Goal: Task Accomplishment & Management: Manage account settings

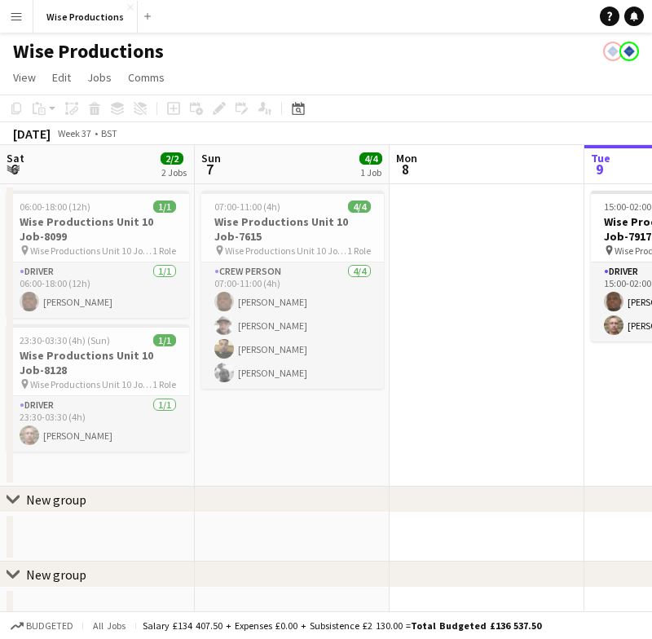
scroll to position [0, 725]
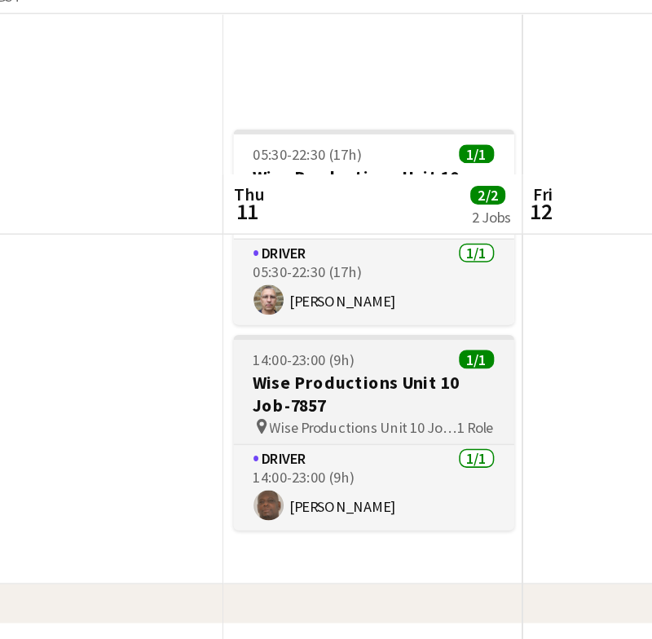
click at [268, 332] on span "14:00-23:00 (9h)" at bounding box center [301, 338] width 66 height 12
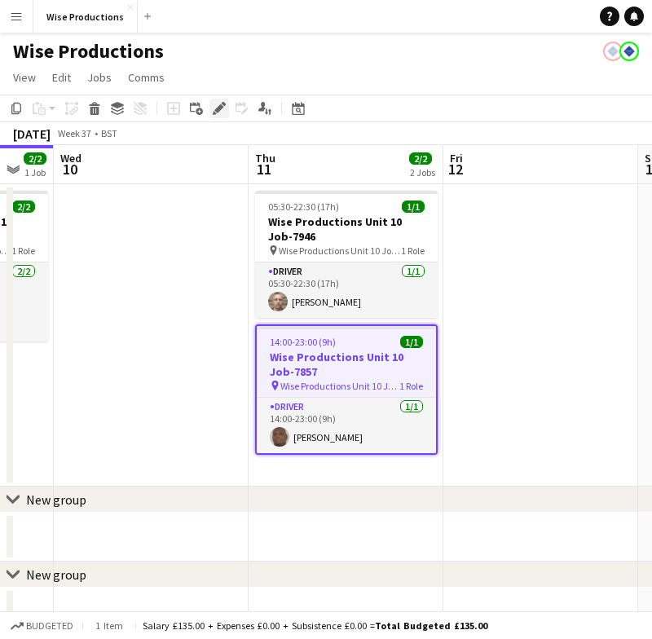
click at [222, 108] on icon at bounding box center [218, 108] width 9 height 9
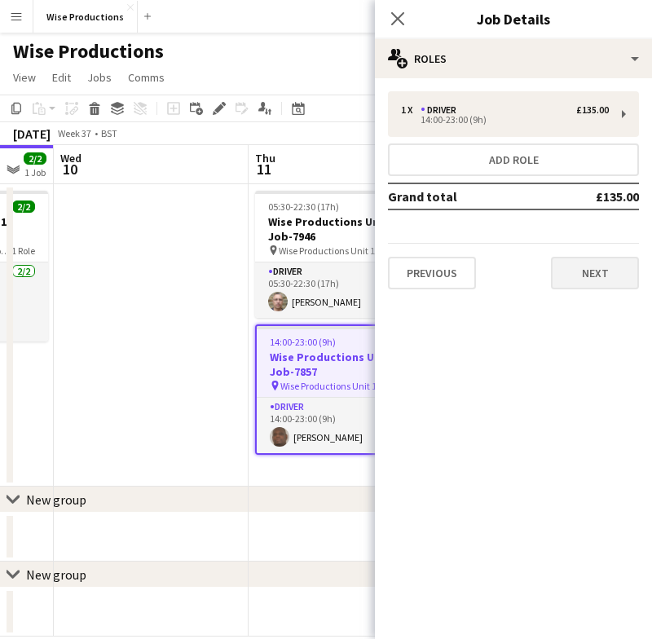
click at [583, 273] on button "Next" at bounding box center [595, 273] width 88 height 33
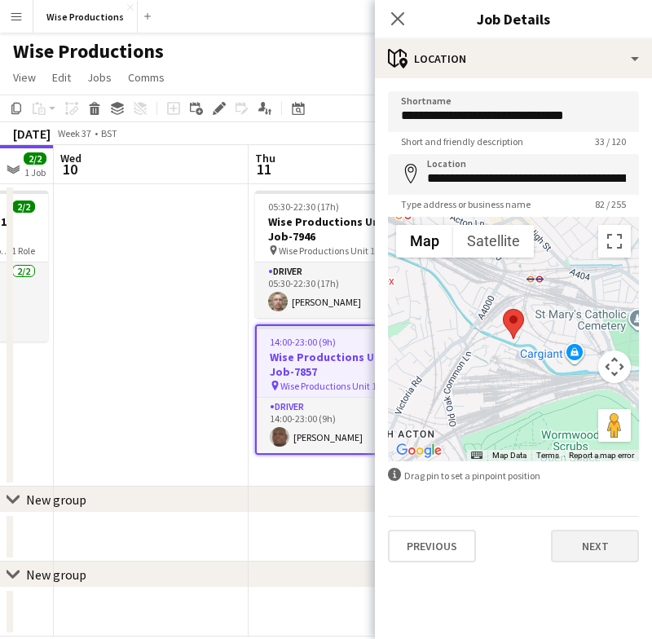
click at [588, 545] on button "Next" at bounding box center [595, 546] width 88 height 33
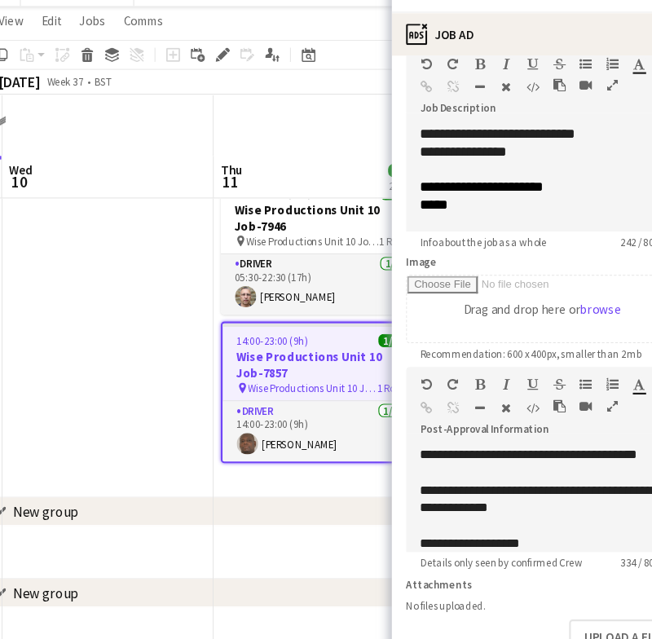
scroll to position [23, 0]
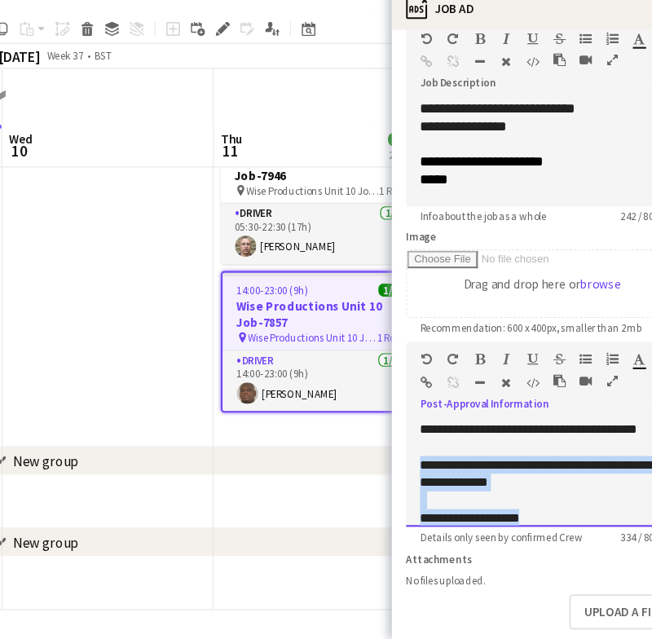
drag, startPoint x: 513, startPoint y: 478, endPoint x: 389, endPoint y: 403, distance: 144.4
click at [389, 438] on div "**********" at bounding box center [513, 487] width 251 height 98
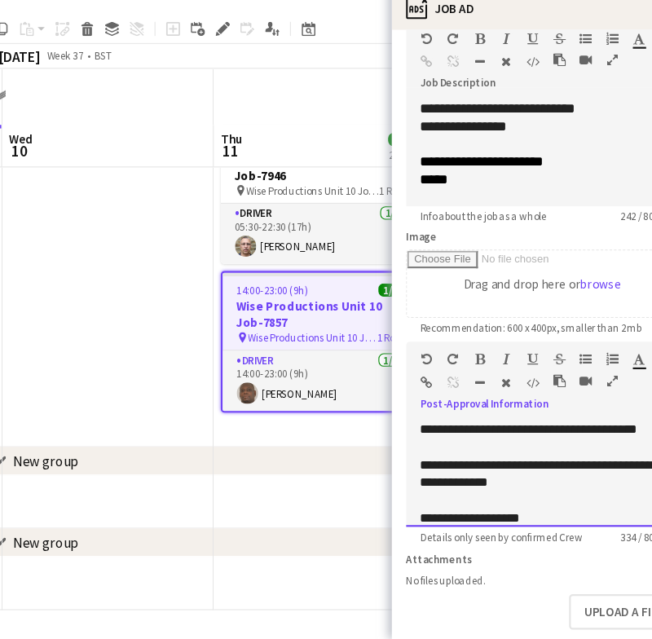
click at [401, 440] on span "**********" at bounding box center [500, 445] width 199 height 11
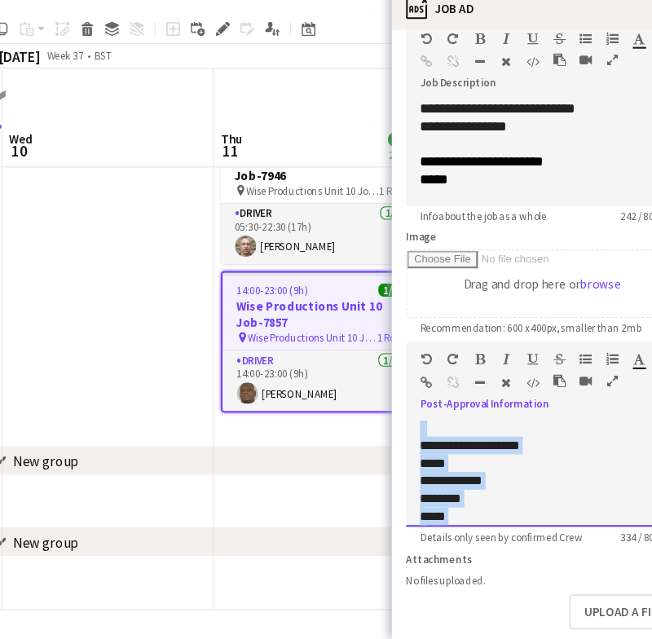
scroll to position [225, 0]
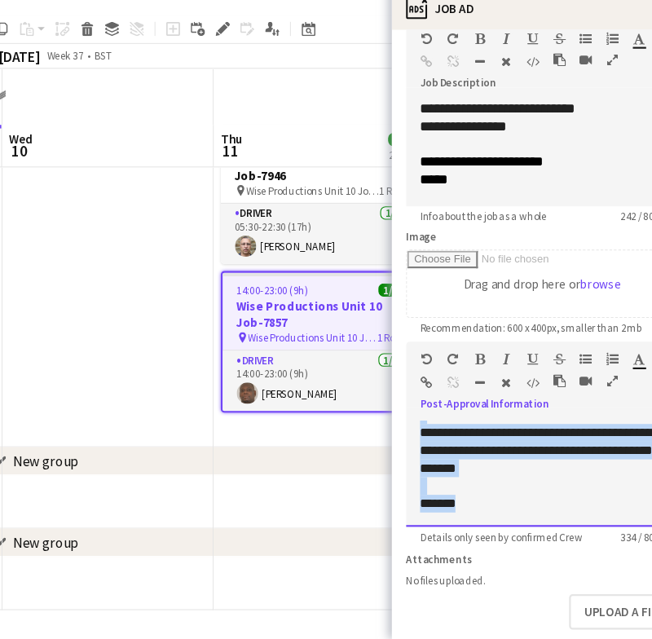
drag, startPoint x: 389, startPoint y: 396, endPoint x: 504, endPoint y: 552, distance: 194.1
copy div "**********"
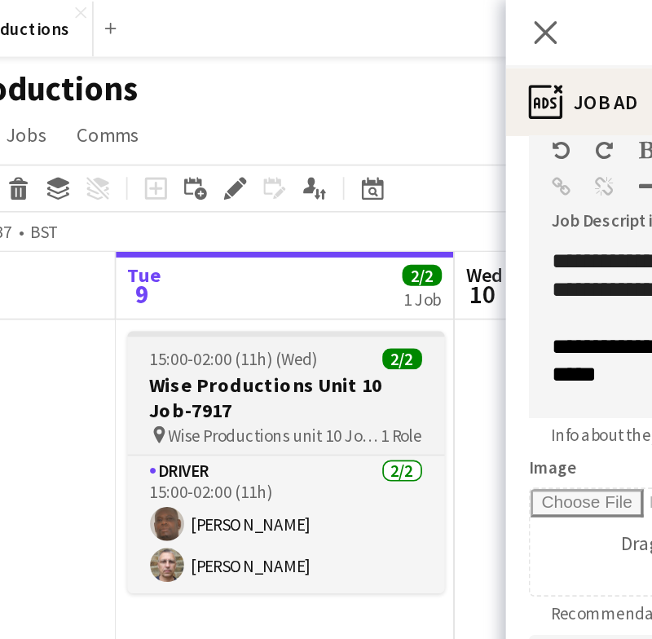
scroll to position [0, 0]
click at [157, 222] on h3 "Wise Productions Unit 10 Job-7917" at bounding box center [248, 228] width 183 height 29
type input "**********"
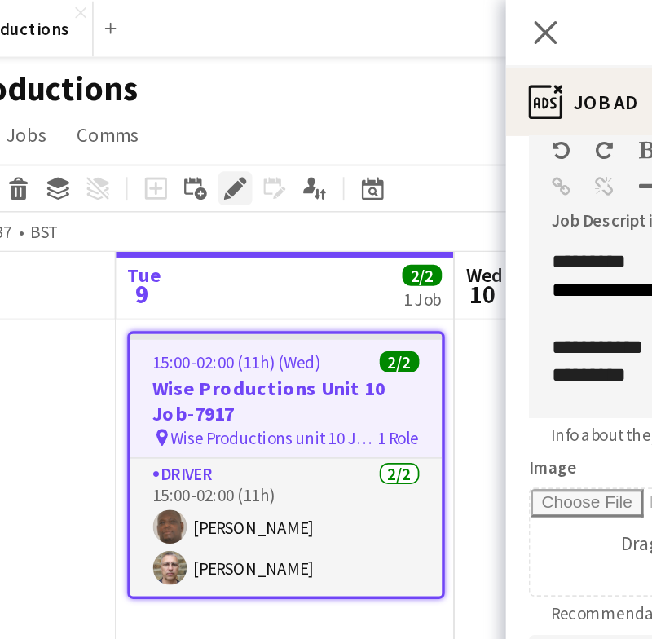
click at [214, 107] on icon at bounding box center [218, 108] width 9 height 9
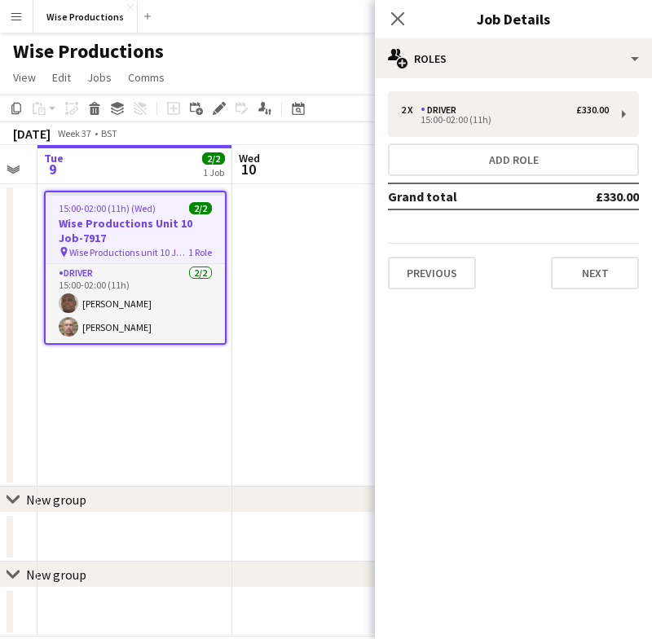
scroll to position [0, 551]
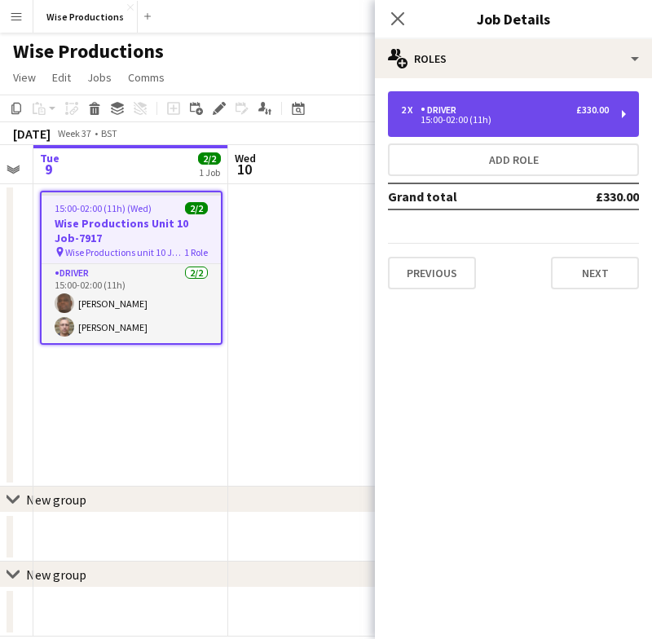
click at [447, 114] on div "Driver" at bounding box center [441, 109] width 42 height 11
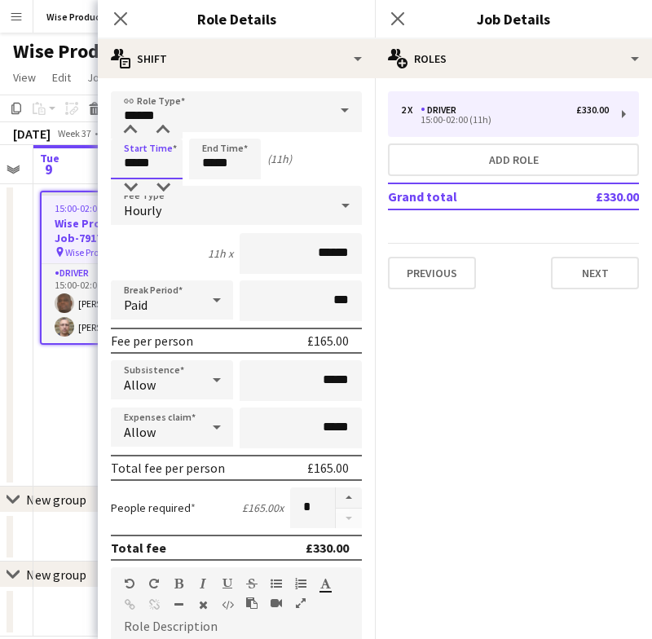
click at [133, 162] on input "*****" at bounding box center [147, 159] width 72 height 41
type input "*****"
click at [134, 187] on div at bounding box center [130, 187] width 33 height 16
click at [124, 20] on icon "Close pop-in" at bounding box center [119, 18] width 15 height 15
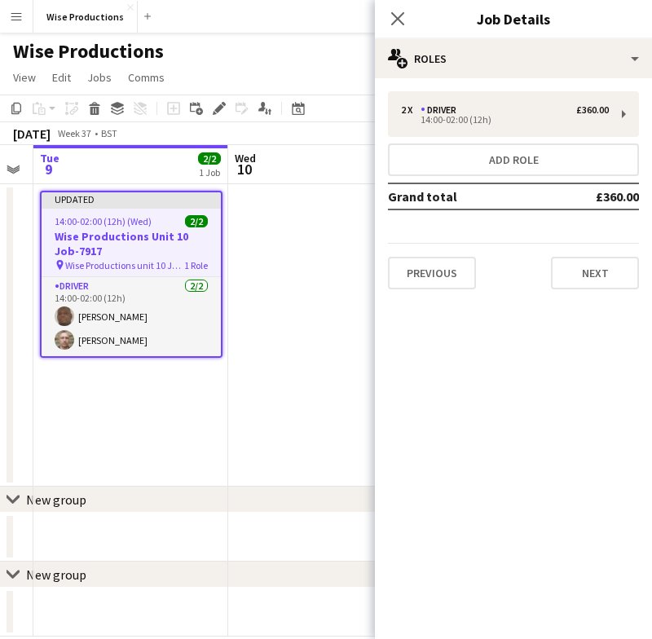
click at [148, 207] on div at bounding box center [131, 206] width 179 height 3
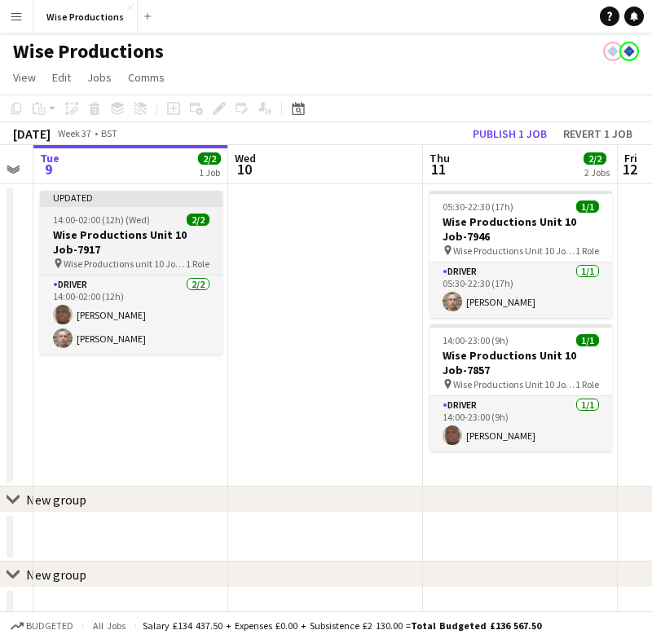
click at [145, 246] on h3 "Wise Productions Unit 10 Job-7917" at bounding box center [131, 241] width 183 height 29
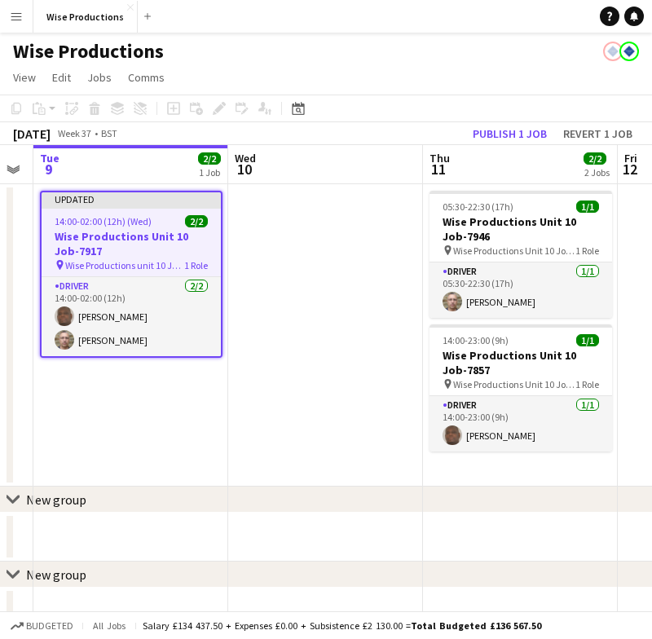
scroll to position [0, 552]
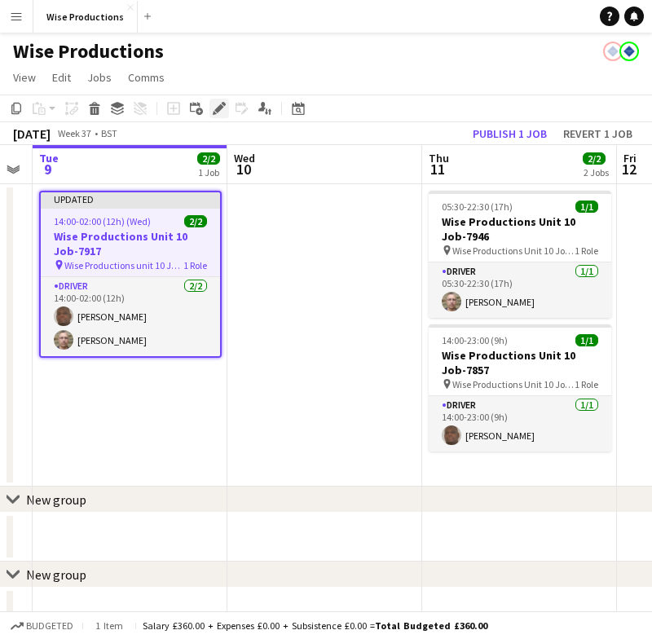
click at [214, 103] on icon "Edit" at bounding box center [219, 108] width 13 height 13
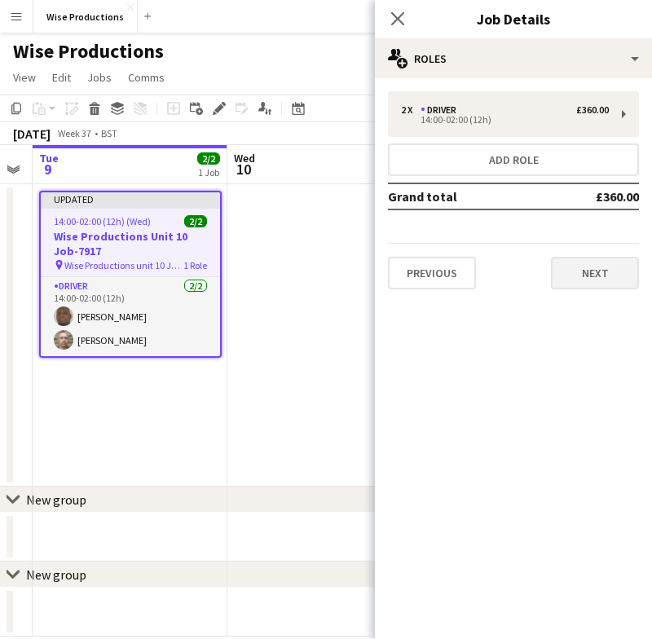
click at [606, 276] on button "Next" at bounding box center [595, 273] width 88 height 33
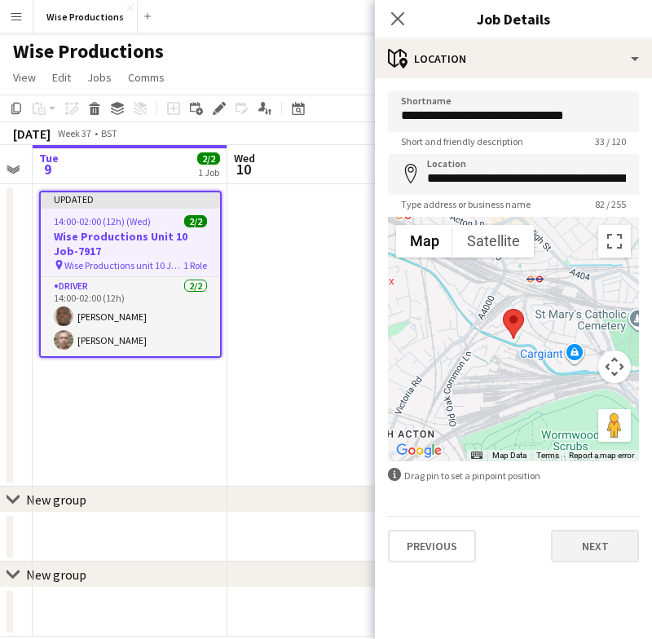
click at [579, 539] on button "Next" at bounding box center [595, 546] width 88 height 33
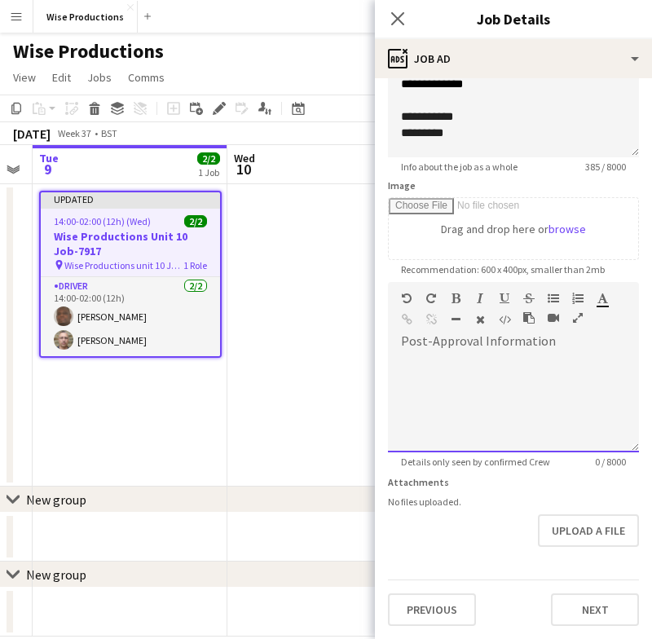
scroll to position [167, 0]
click at [469, 393] on div at bounding box center [513, 403] width 251 height 98
paste div
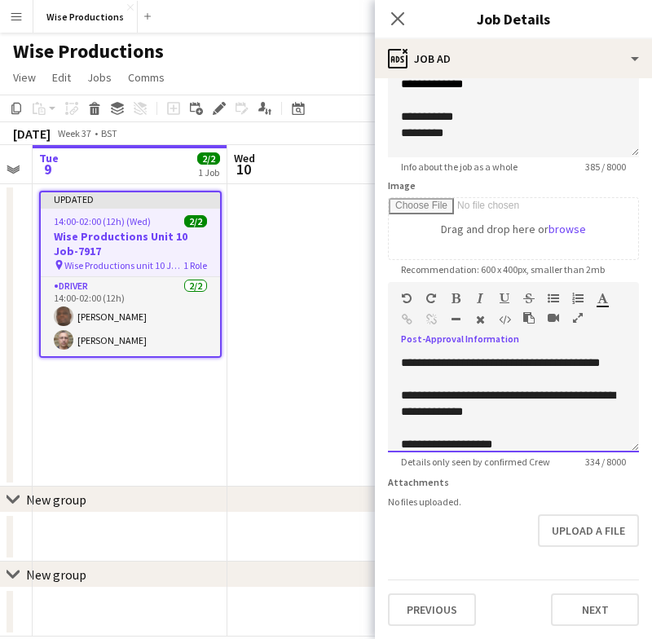
scroll to position [225, 0]
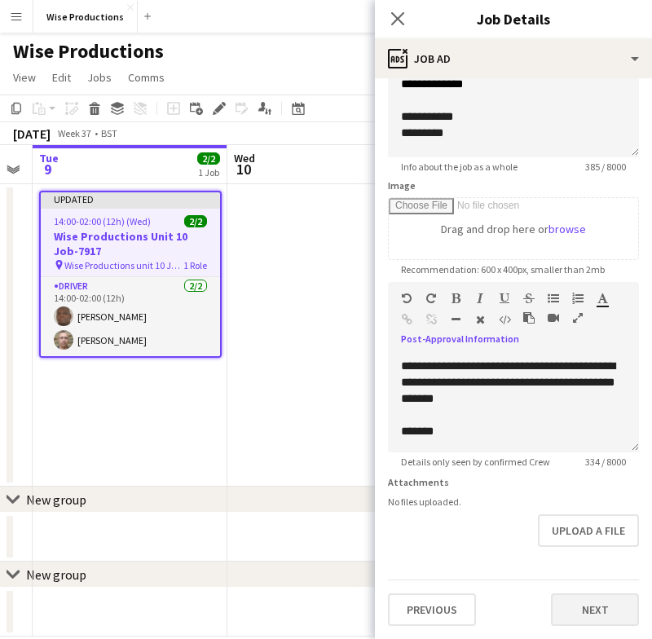
click at [589, 609] on button "Next" at bounding box center [595, 609] width 88 height 33
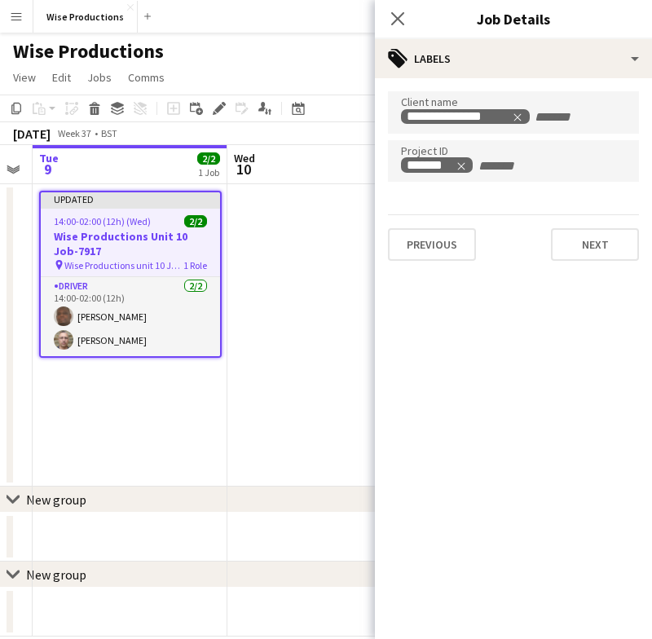
scroll to position [0, 0]
click at [391, 15] on icon "Close pop-in" at bounding box center [397, 18] width 15 height 15
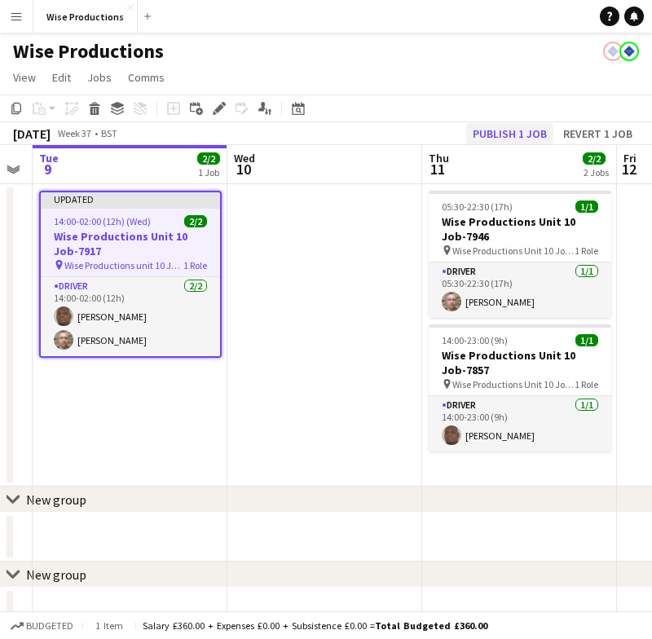
click at [495, 125] on button "Publish 1 job" at bounding box center [509, 133] width 87 height 21
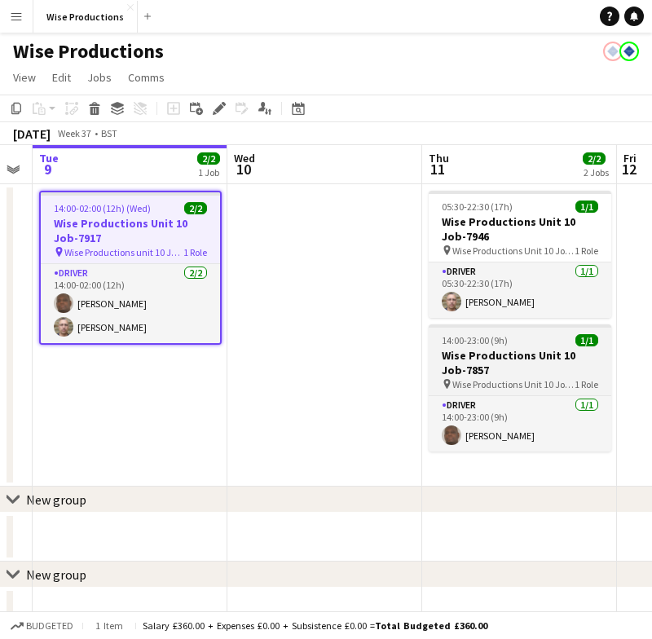
click at [526, 344] on div "14:00-23:00 (9h) 1/1" at bounding box center [520, 340] width 183 height 12
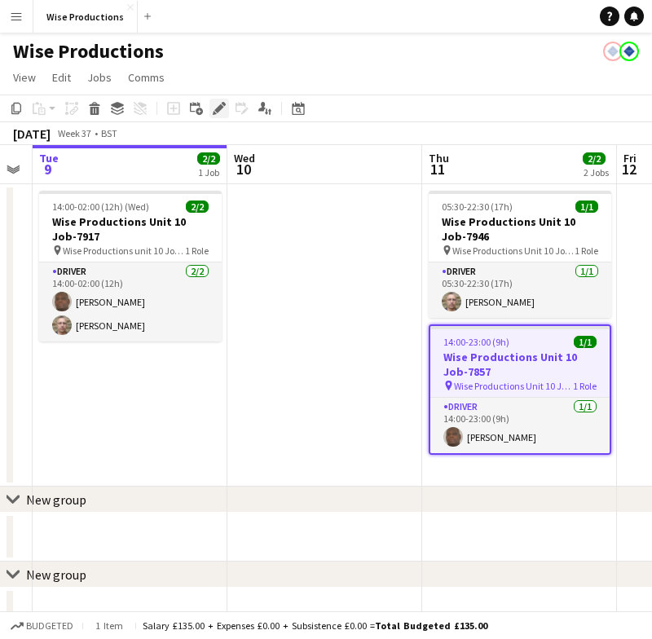
click at [227, 108] on div "Edit" at bounding box center [219, 109] width 20 height 20
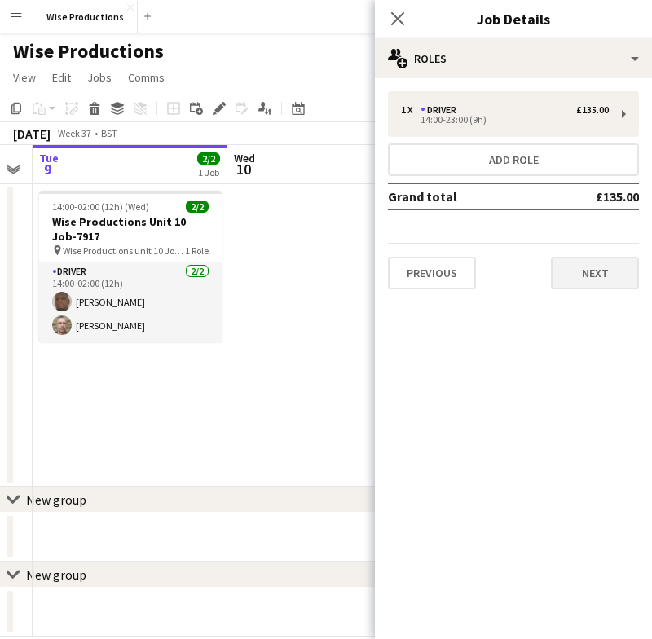
click at [570, 275] on button "Next" at bounding box center [595, 273] width 88 height 33
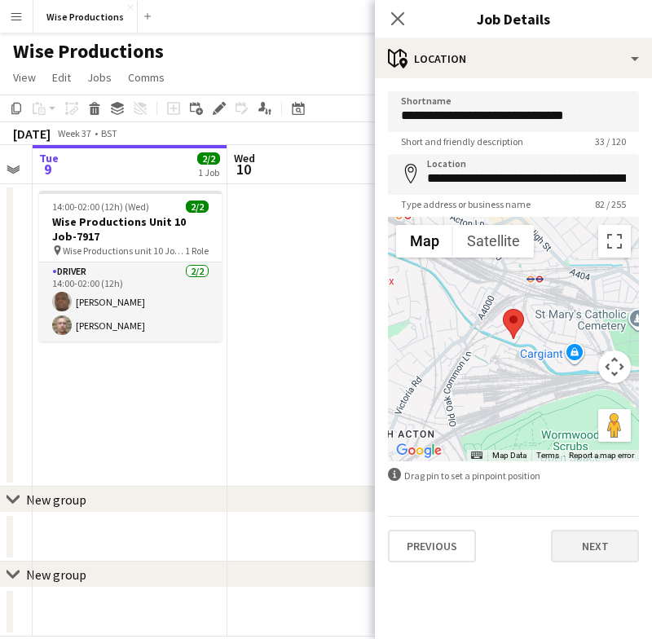
click at [602, 561] on button "Next" at bounding box center [595, 546] width 88 height 33
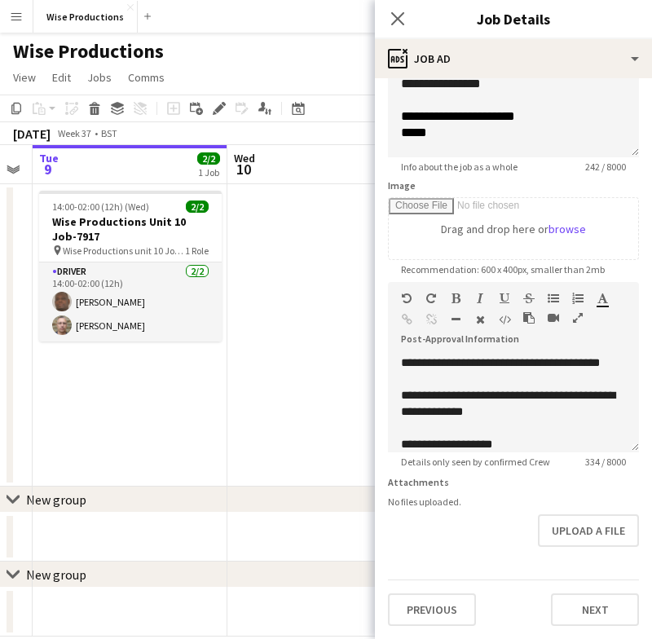
scroll to position [167, 0]
drag, startPoint x: 523, startPoint y: 408, endPoint x: 396, endPoint y: 346, distance: 141.8
click at [396, 346] on div "**********" at bounding box center [513, 397] width 251 height 109
drag, startPoint x: 529, startPoint y: 440, endPoint x: 384, endPoint y: 342, distance: 174.9
click at [384, 342] on form "**********" at bounding box center [513, 275] width 277 height 702
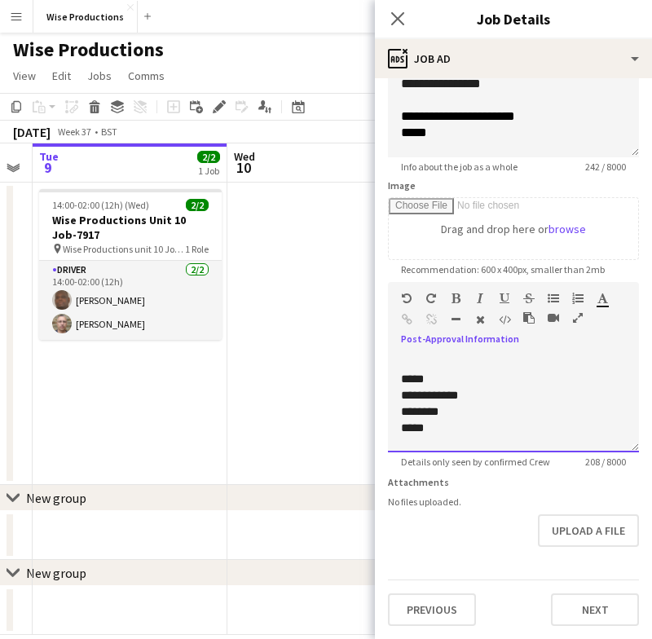
scroll to position [0, 0]
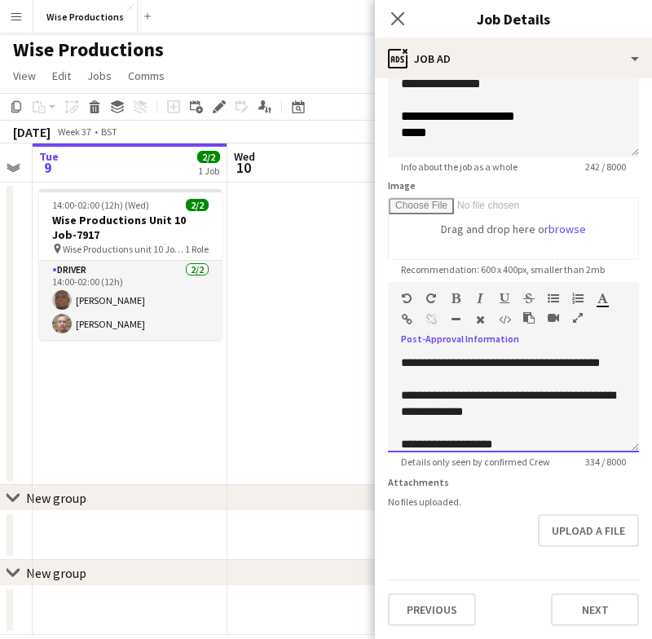
click at [487, 417] on p "**********" at bounding box center [513, 403] width 225 height 33
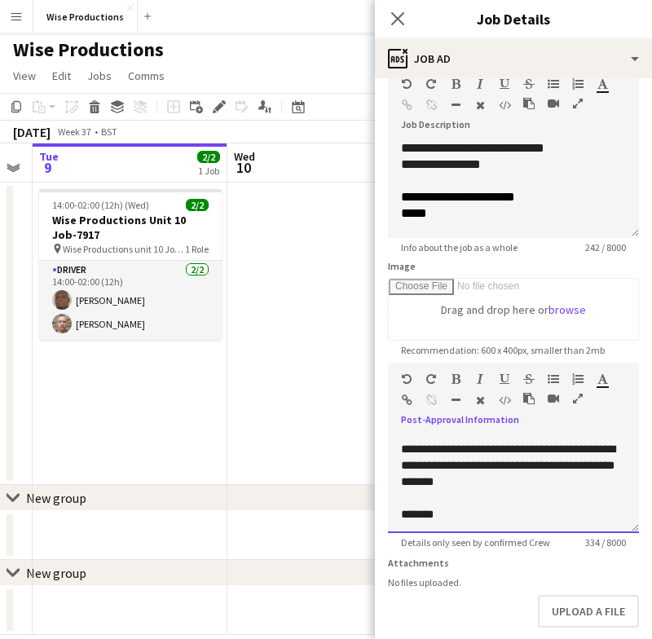
scroll to position [225, 0]
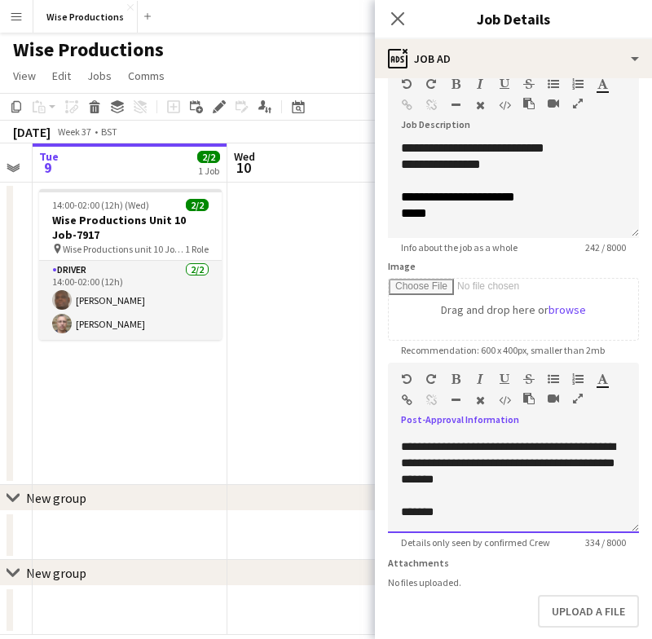
drag, startPoint x: 402, startPoint y: 441, endPoint x: 532, endPoint y: 541, distance: 164.5
click at [149, 357] on app-date-cell "14:00-02:00 (12h) (Wed) 2/2 Wise Productions Unit 10 Job-7917 pin Wise Producti…" at bounding box center [130, 334] width 195 height 302
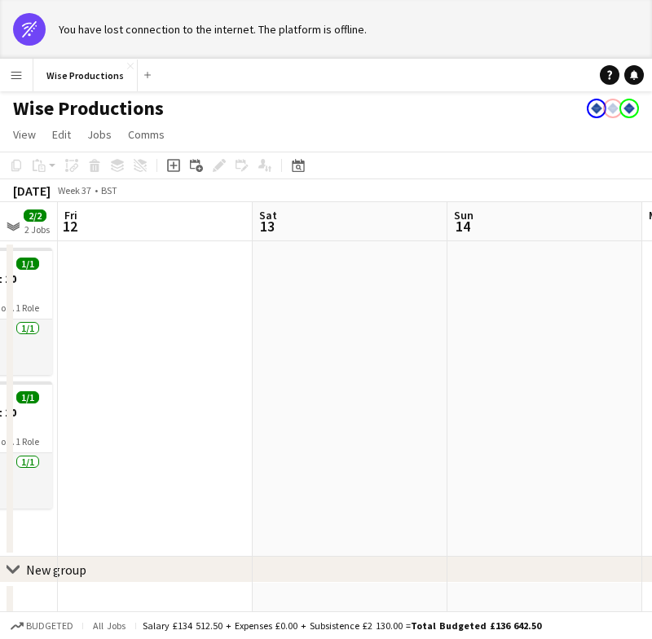
scroll to position [0, 0]
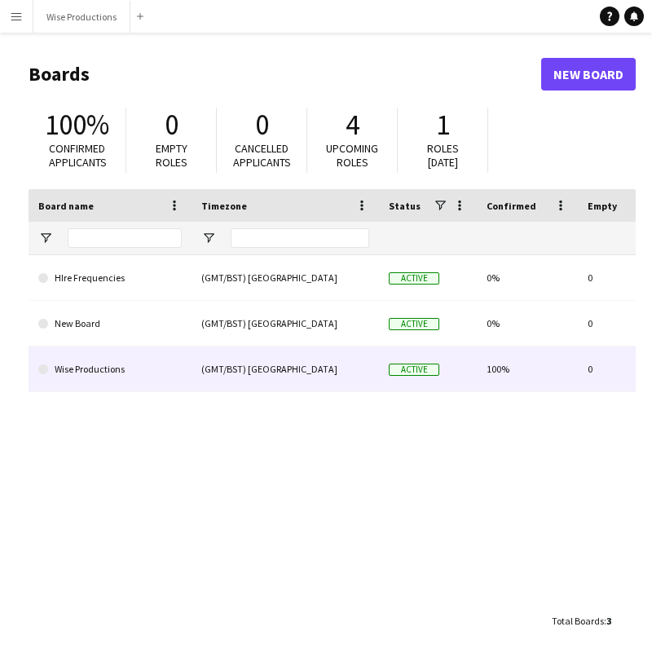
click at [186, 373] on div "Wise Productions" at bounding box center [110, 368] width 163 height 45
click at [135, 366] on link "Wise Productions" at bounding box center [109, 369] width 143 height 46
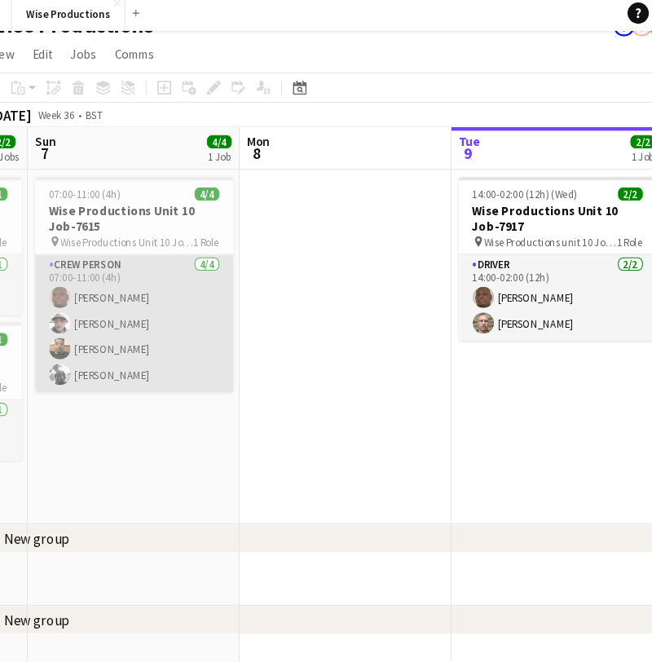
scroll to position [0, 544]
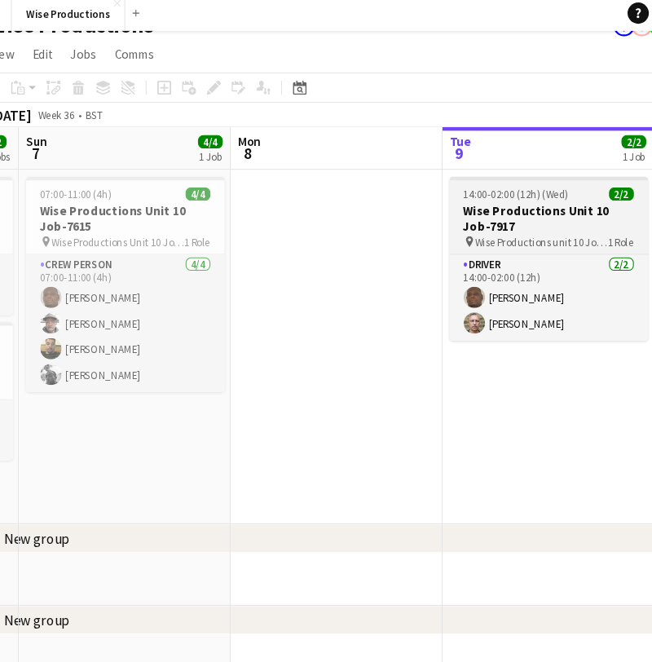
click at [450, 184] on app-job-card "14:00-02:00 (12h) (Wed) 2/2 Wise Productions Unit 10 Job-7917 pin Wise Producti…" at bounding box center [527, 242] width 183 height 151
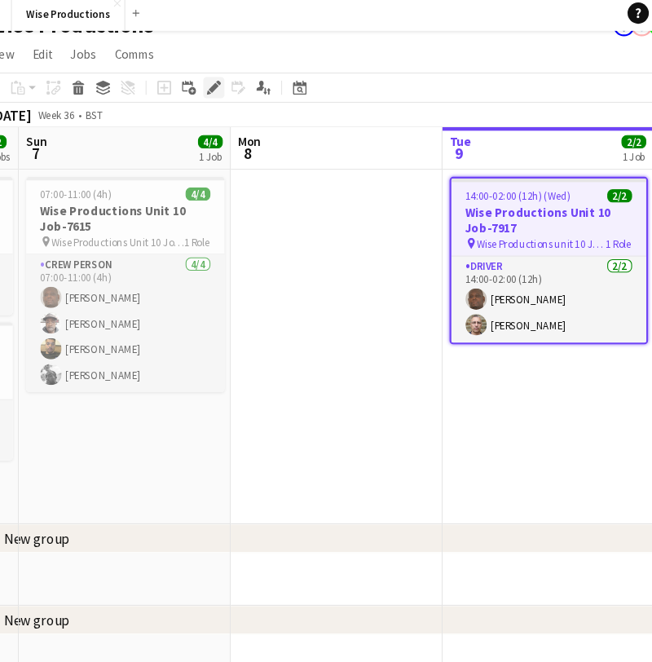
click at [213, 84] on icon "Edit" at bounding box center [219, 84] width 13 height 13
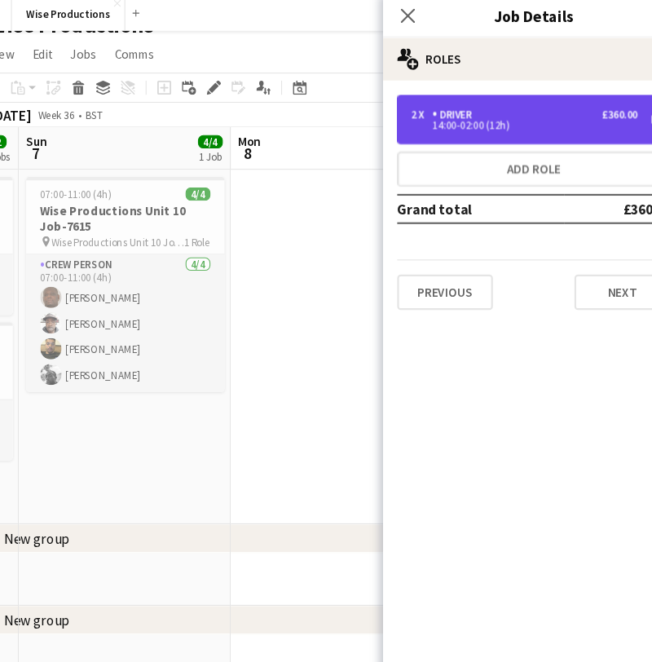
click at [438, 116] on div "14:00-02:00 (12h)" at bounding box center [505, 120] width 208 height 8
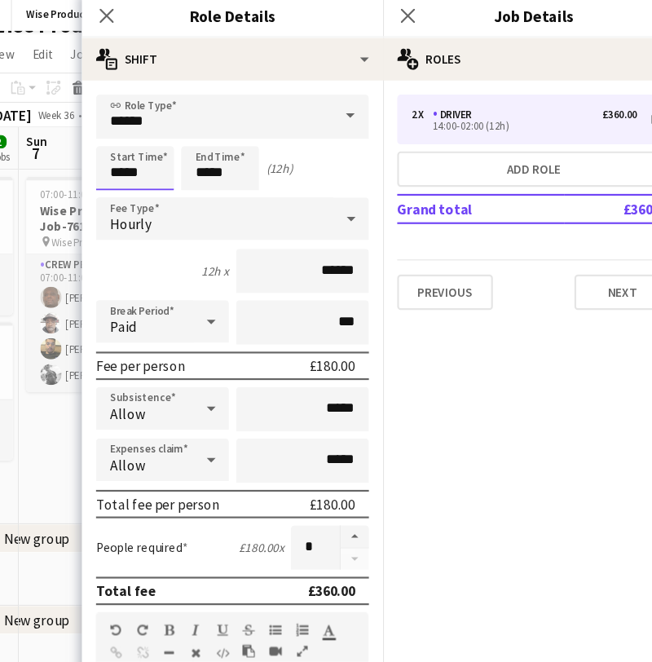
click at [116, 160] on input "*****" at bounding box center [147, 159] width 72 height 41
type input "*****"
click at [114, 122] on div at bounding box center [130, 130] width 33 height 16
click at [390, 18] on icon "Close pop-in" at bounding box center [397, 18] width 15 height 15
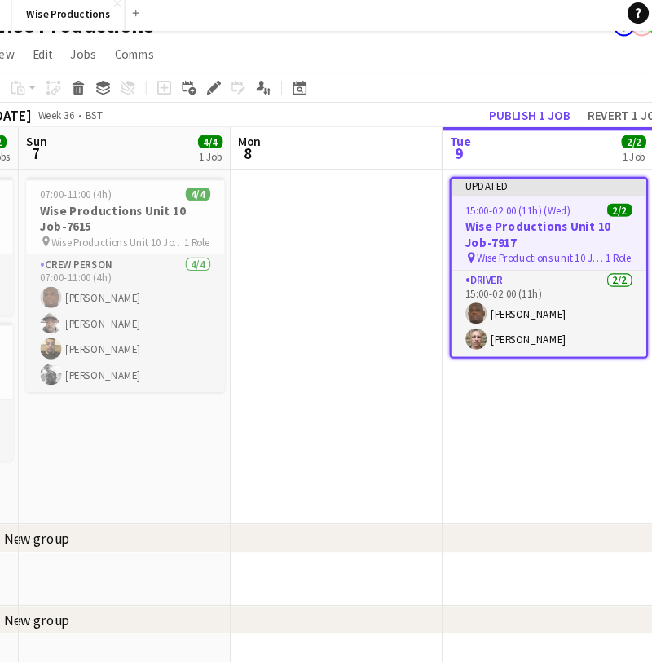
click at [333, 168] on app-date-cell at bounding box center [332, 324] width 195 height 326
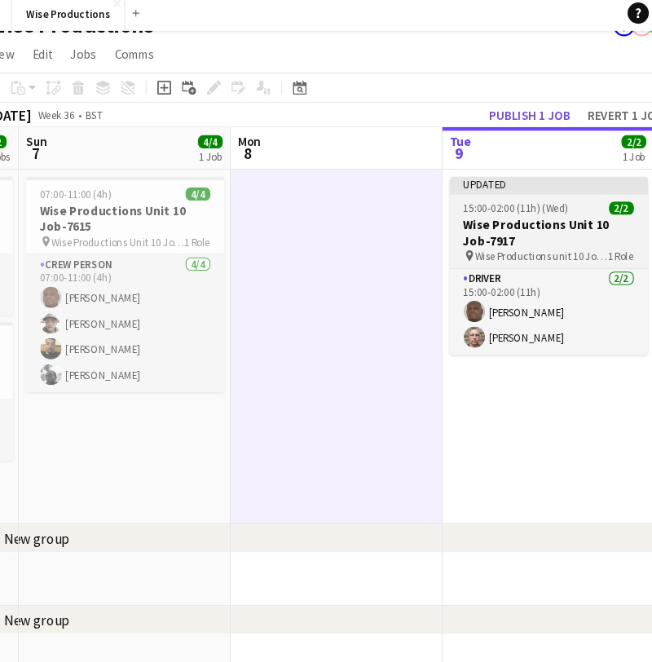
click at [454, 205] on h3 "Wise Productions Unit 10 Job-7917" at bounding box center [527, 218] width 183 height 29
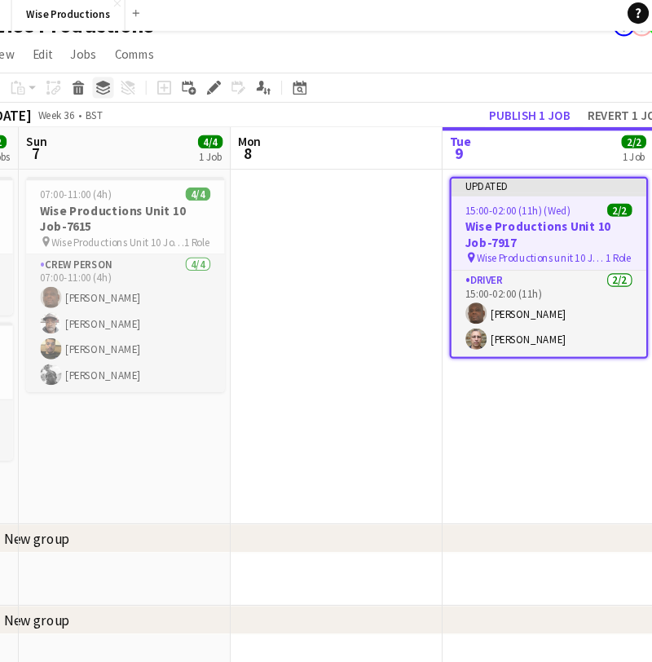
scroll to position [21, 0]
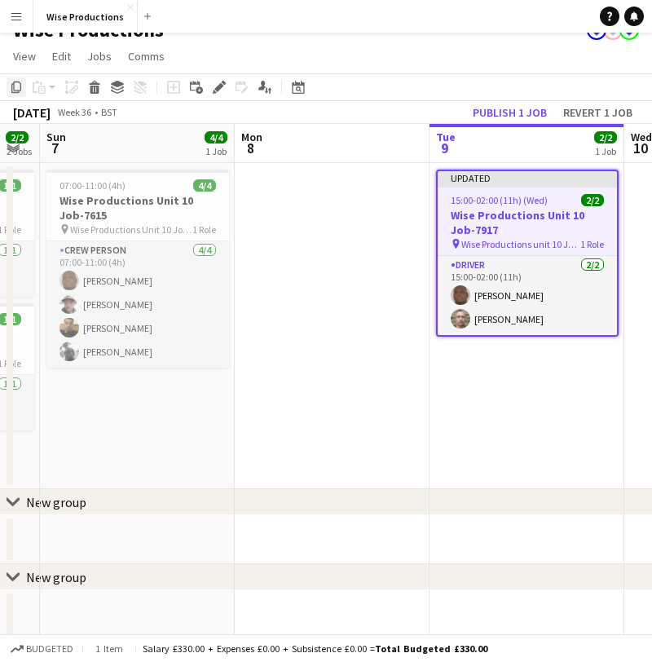
click at [17, 90] on icon at bounding box center [16, 86] width 10 height 11
click at [495, 438] on app-date-cell "Updated 15:00-02:00 (11h) (Wed) 2/2 Wise Productions Unit 10 Job-7917 pin Wise …" at bounding box center [526, 326] width 195 height 326
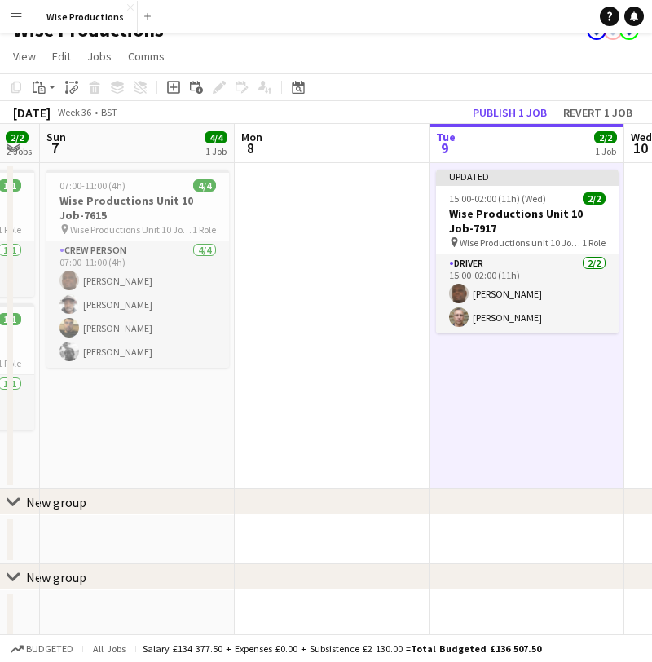
click at [495, 438] on app-date-cell "Updated 15:00-02:00 (11h) (Wed) 2/2 Wise Productions Unit 10 Job-7917 pin Wise …" at bounding box center [526, 326] width 195 height 326
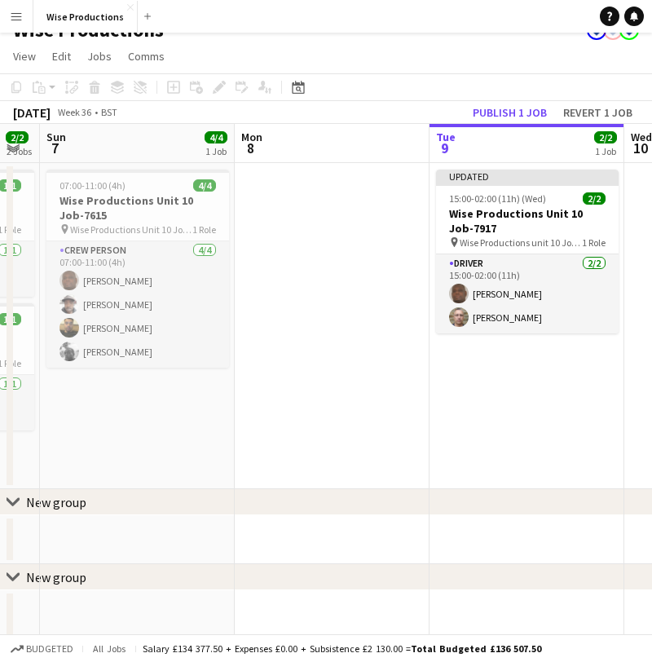
click at [495, 438] on app-date-cell "Updated 15:00-02:00 (11h) (Wed) 2/2 Wise Productions Unit 10 Job-7917 pin Wise …" at bounding box center [526, 326] width 195 height 326
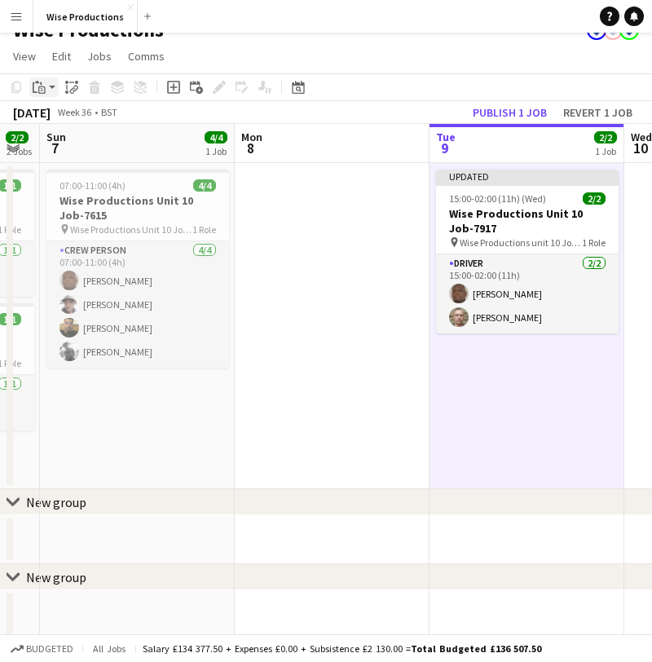
click at [42, 88] on icon "Paste" at bounding box center [39, 87] width 13 height 13
click at [57, 141] on link "Paste with crew Command Shift V" at bounding box center [107, 146] width 129 height 15
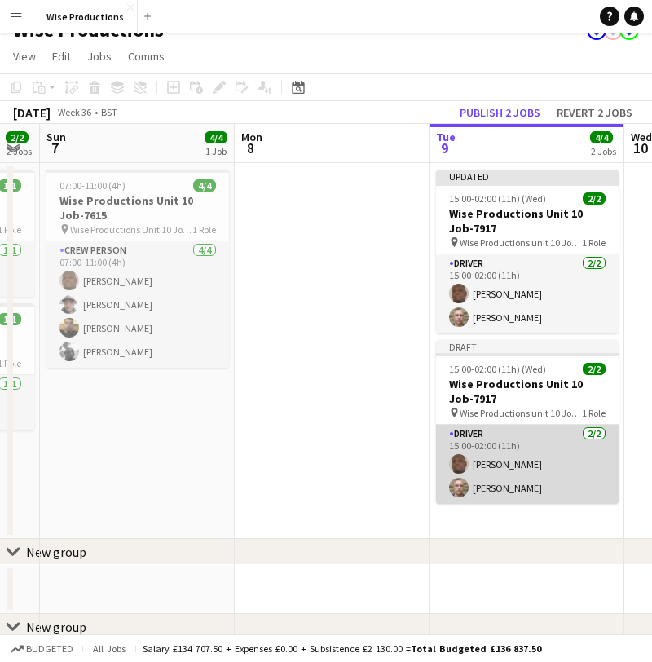
click at [485, 462] on app-card-role "Driver 2/2 15:00-02:00 (11h) MARVIN MARTIN Igor Toropov" at bounding box center [527, 464] width 183 height 79
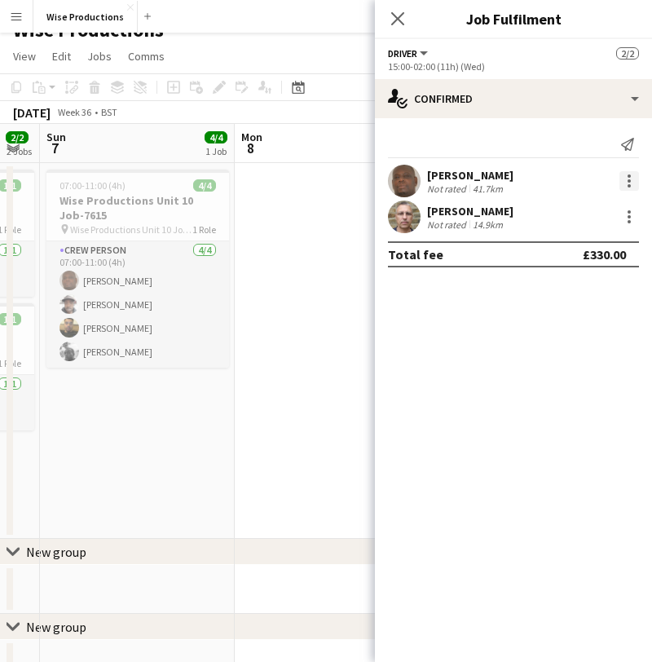
click at [628, 178] on div at bounding box center [629, 181] width 20 height 20
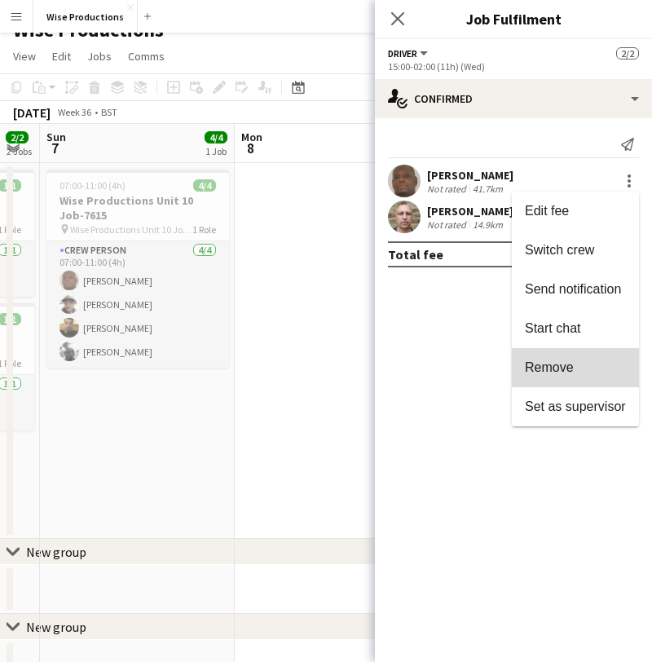
click at [595, 363] on span "Remove" at bounding box center [575, 367] width 101 height 15
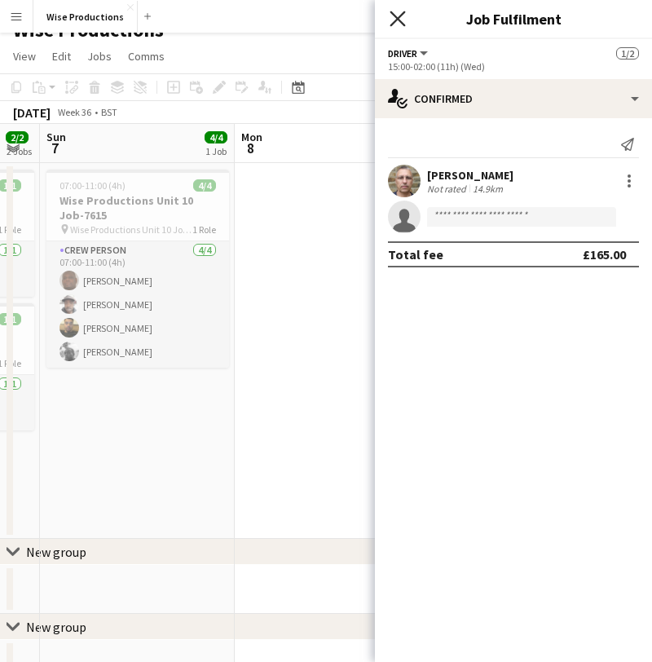
click at [393, 22] on icon "Close pop-in" at bounding box center [397, 18] width 15 height 15
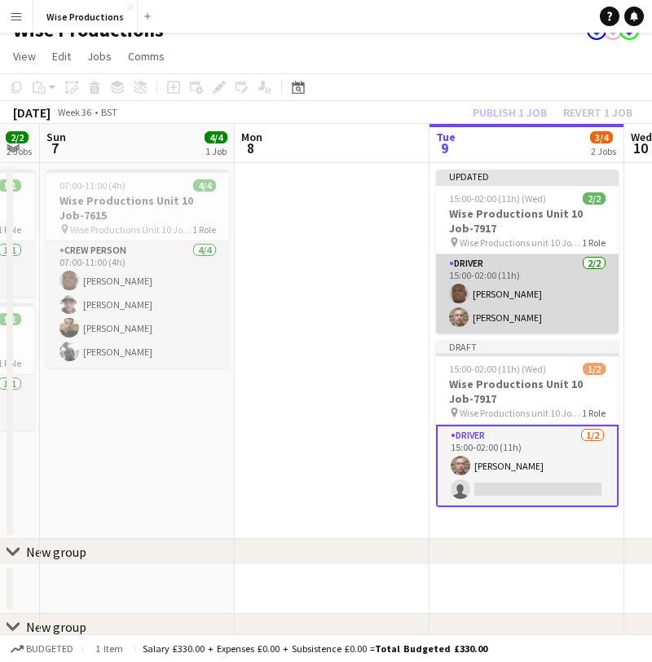
click at [548, 315] on app-card-role "Driver 2/2 15:00-02:00 (11h) MARVIN MARTIN Igor Toropov" at bounding box center [527, 293] width 183 height 79
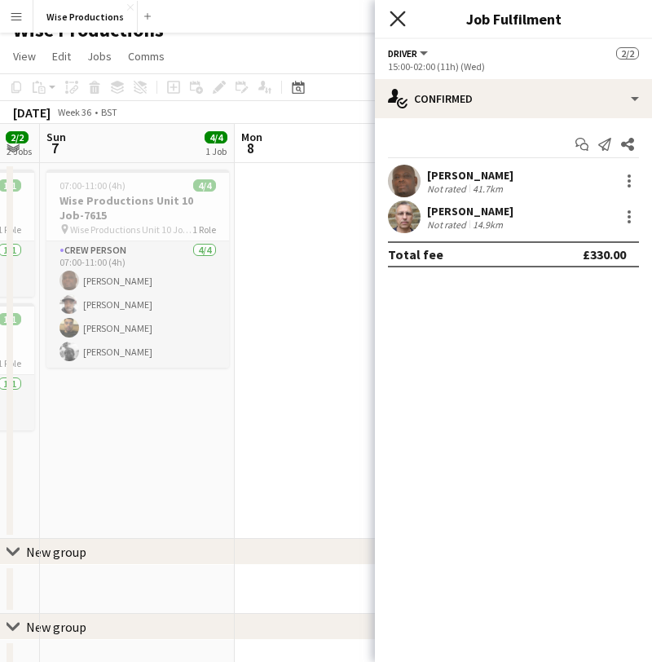
click at [396, 19] on icon "Close pop-in" at bounding box center [397, 18] width 15 height 15
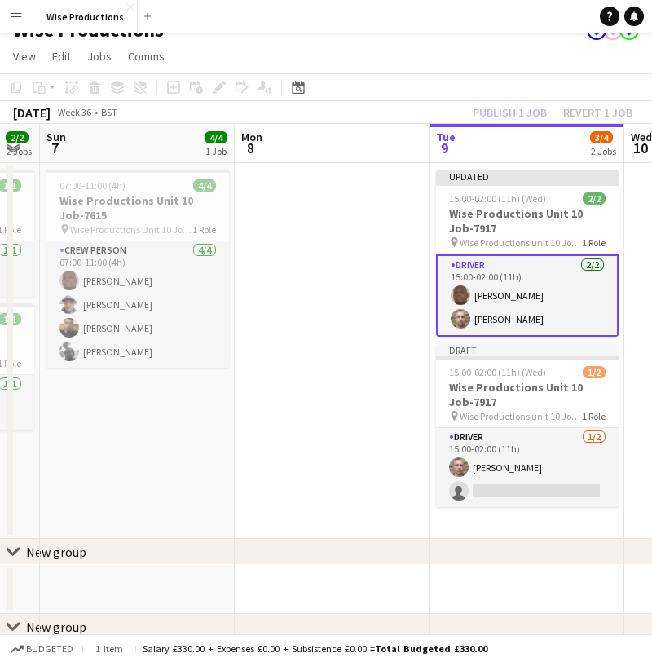
click at [523, 317] on app-card-role "Driver 2/2 15:00-02:00 (11h) MARVIN MARTIN Igor Toropov" at bounding box center [527, 295] width 183 height 82
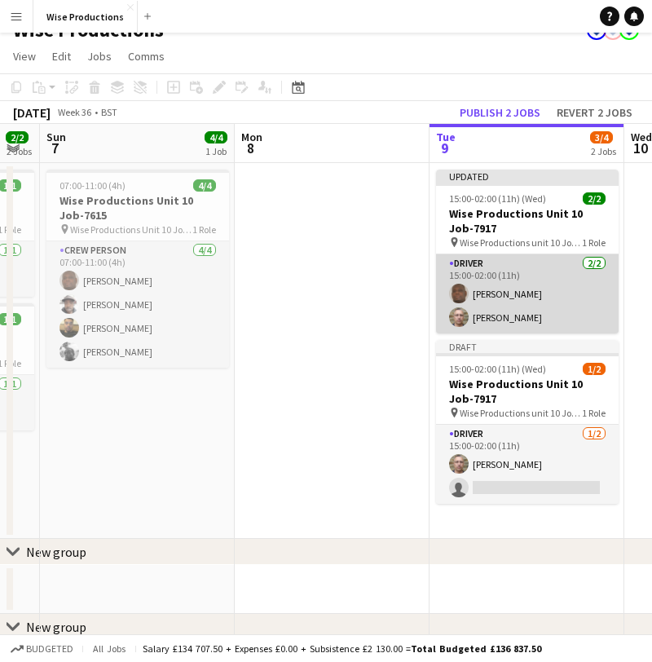
click at [553, 324] on app-card-role "Driver 2/2 15:00-02:00 (11h) MARVIN MARTIN Igor Toropov" at bounding box center [527, 293] width 183 height 79
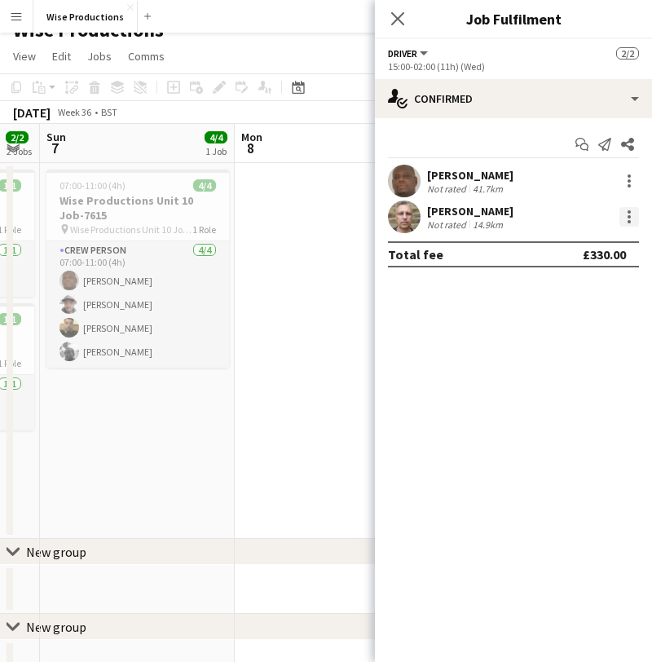
click at [625, 220] on div at bounding box center [629, 217] width 20 height 20
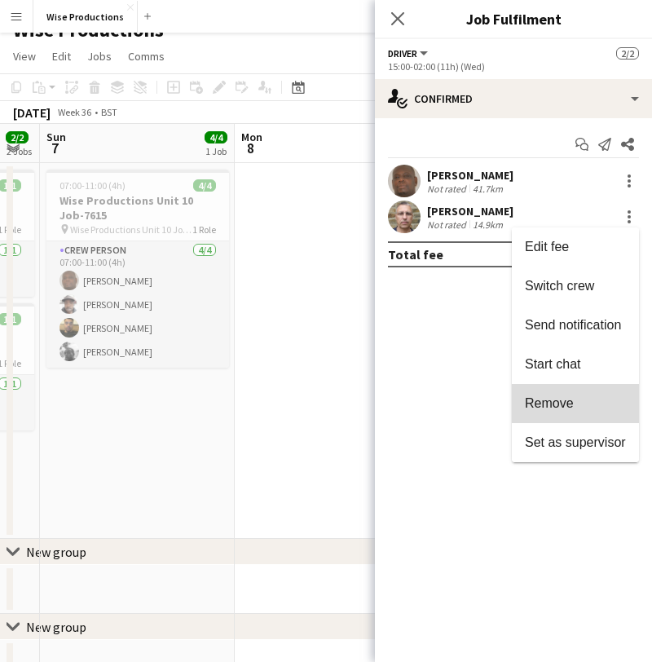
click at [583, 399] on span "Remove" at bounding box center [575, 403] width 101 height 15
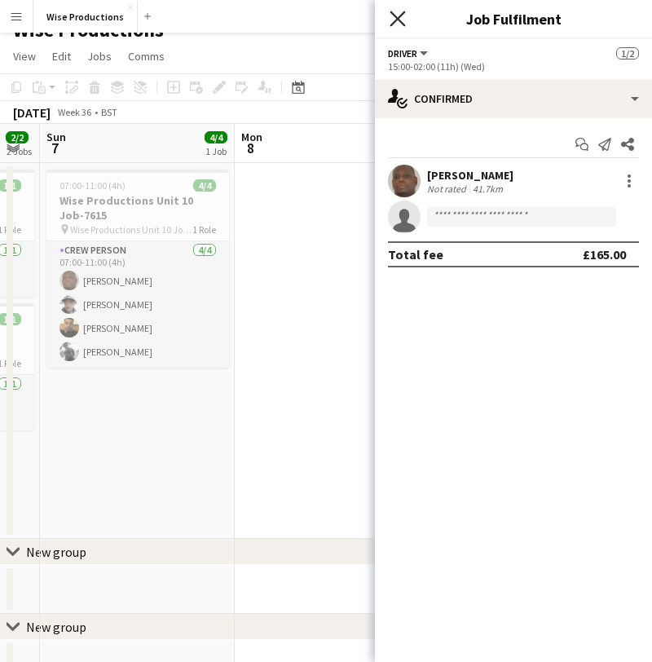
click at [403, 23] on icon "Close pop-in" at bounding box center [397, 18] width 15 height 15
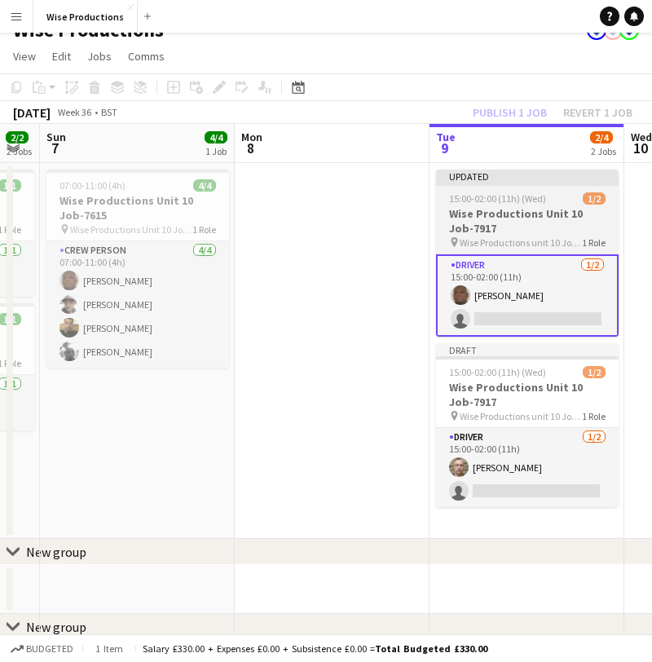
click at [470, 202] on span "15:00-02:00 (11h) (Wed)" at bounding box center [497, 198] width 97 height 12
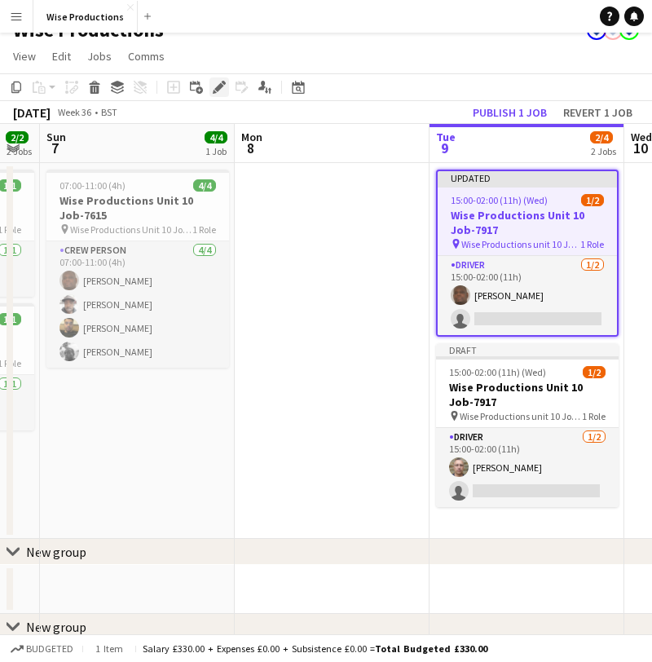
click at [217, 88] on icon at bounding box center [218, 87] width 9 height 9
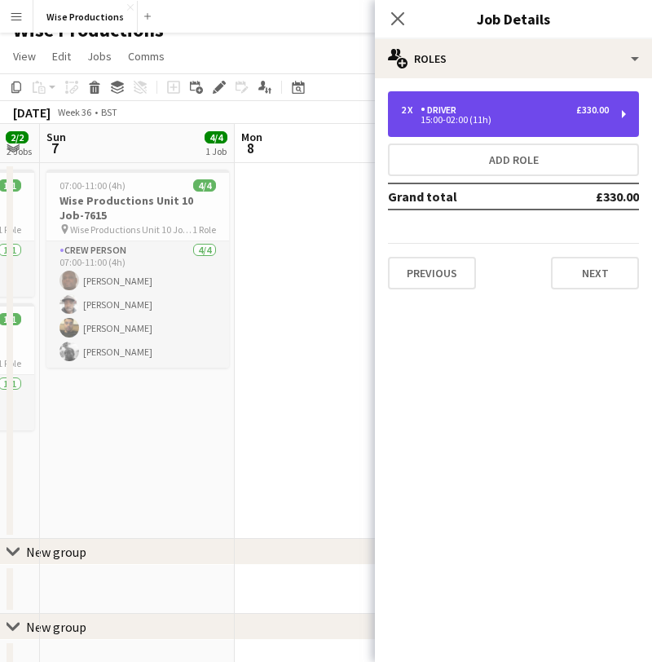
click at [541, 112] on div "2 x Driver £330.00" at bounding box center [505, 109] width 208 height 11
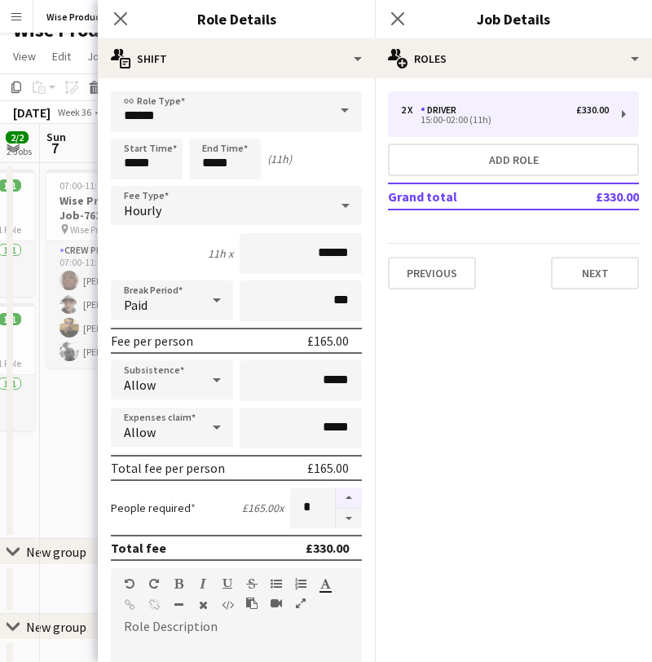
click at [356, 499] on button "button" at bounding box center [349, 497] width 26 height 21
click at [350, 513] on button "button" at bounding box center [349, 518] width 26 height 20
type input "*"
click at [391, 16] on icon "Close pop-in" at bounding box center [397, 18] width 15 height 15
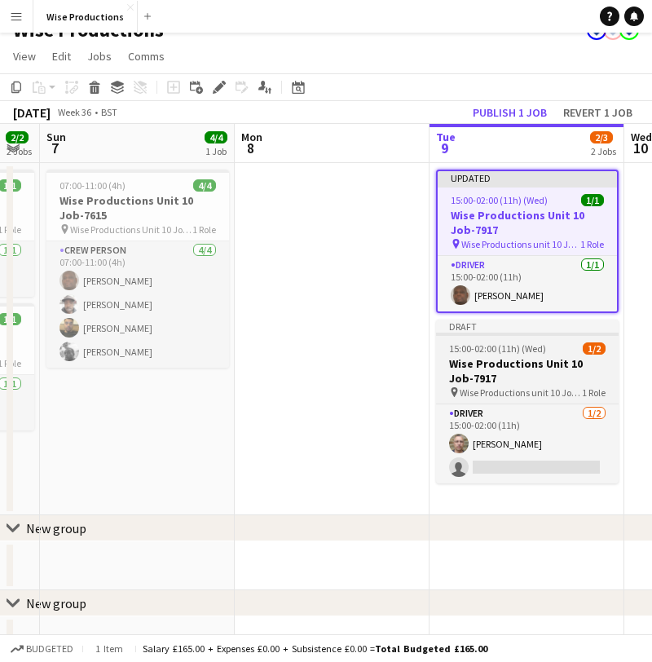
click at [486, 368] on h3 "Wise Productions Unit 10 Job-7917" at bounding box center [527, 370] width 183 height 29
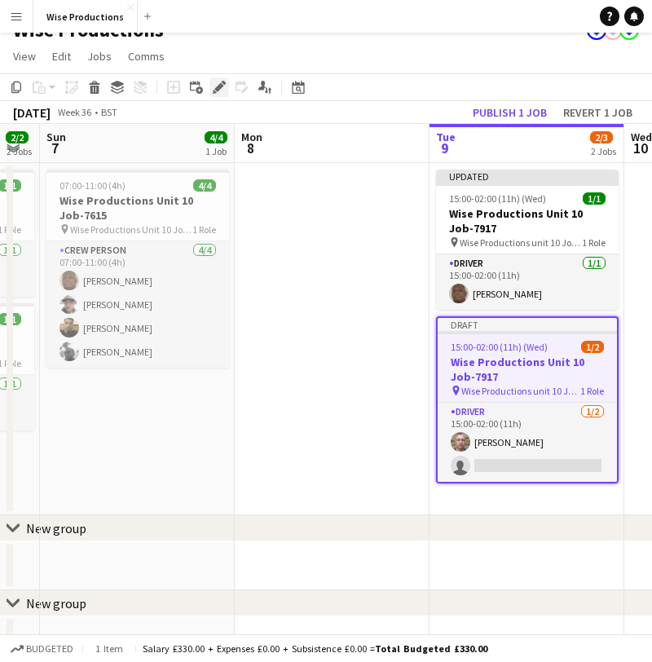
click at [219, 86] on icon at bounding box center [218, 87] width 9 height 9
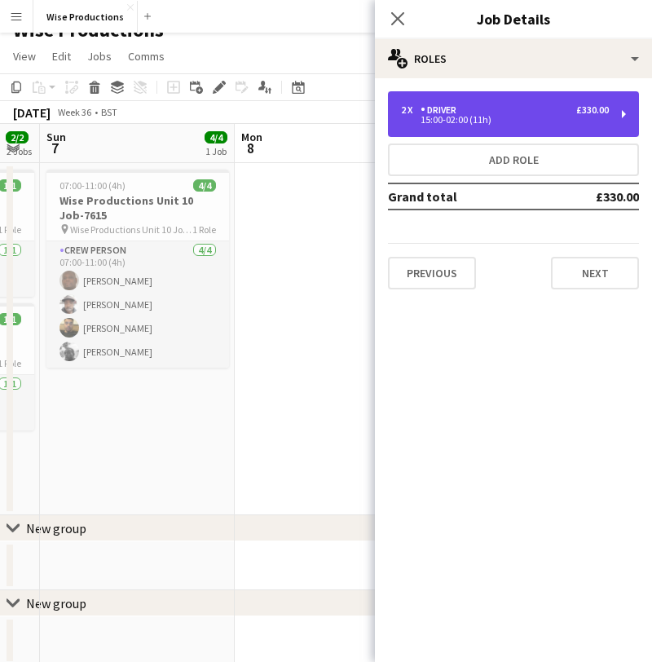
click at [473, 128] on div "2 x Driver £330.00 15:00-02:00 (11h)" at bounding box center [513, 114] width 251 height 46
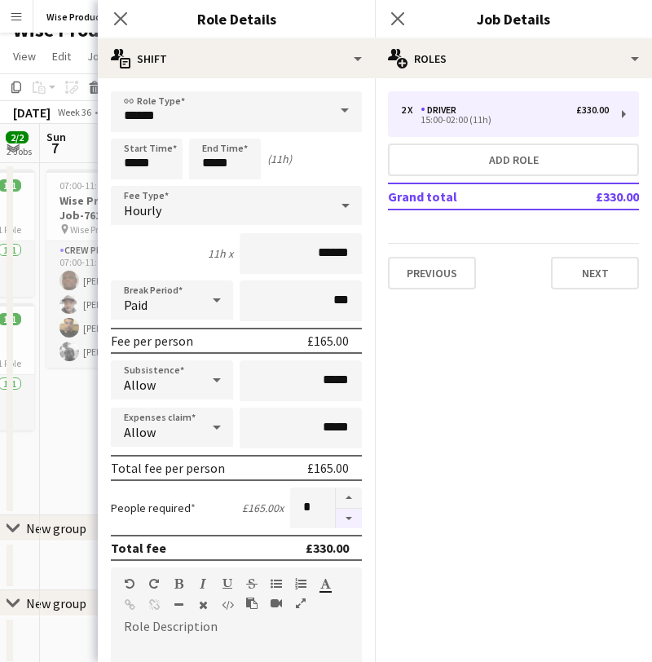
click at [350, 517] on button "button" at bounding box center [349, 518] width 26 height 20
type input "*"
click at [404, 15] on icon "Close pop-in" at bounding box center [397, 18] width 15 height 15
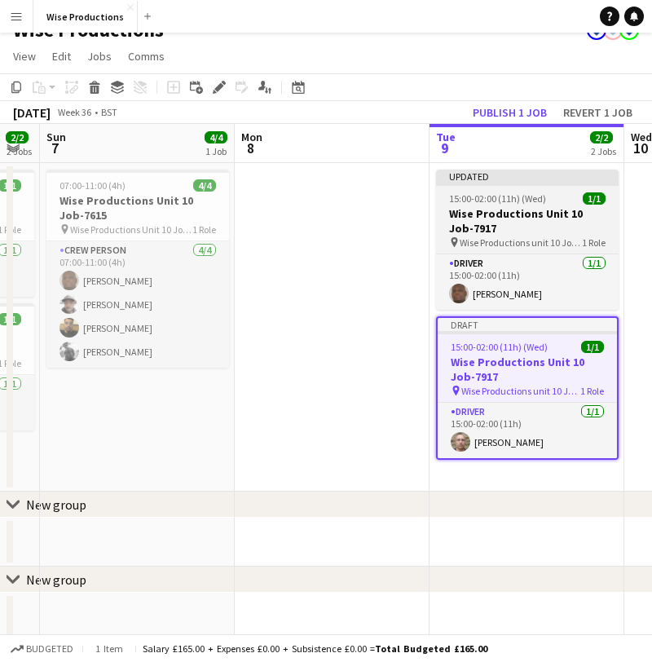
click at [473, 218] on h3 "Wise Productions Unit 10 Job-7917" at bounding box center [527, 220] width 183 height 29
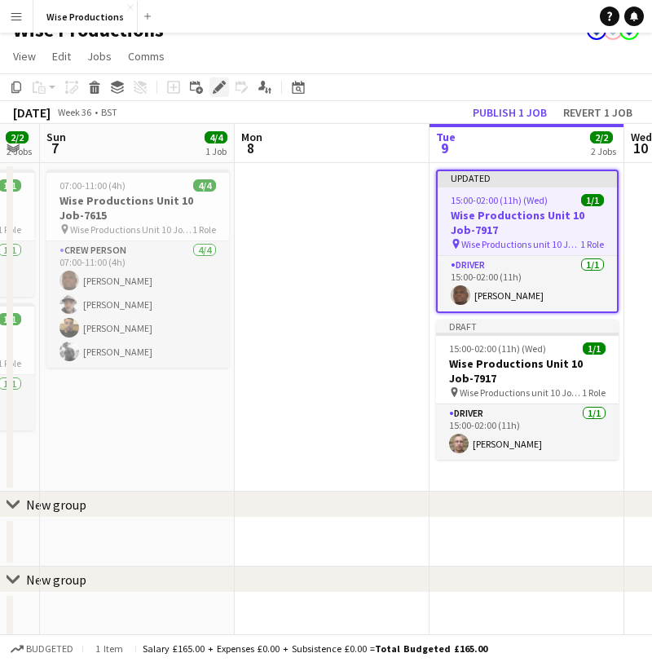
click at [217, 90] on icon at bounding box center [218, 87] width 9 height 9
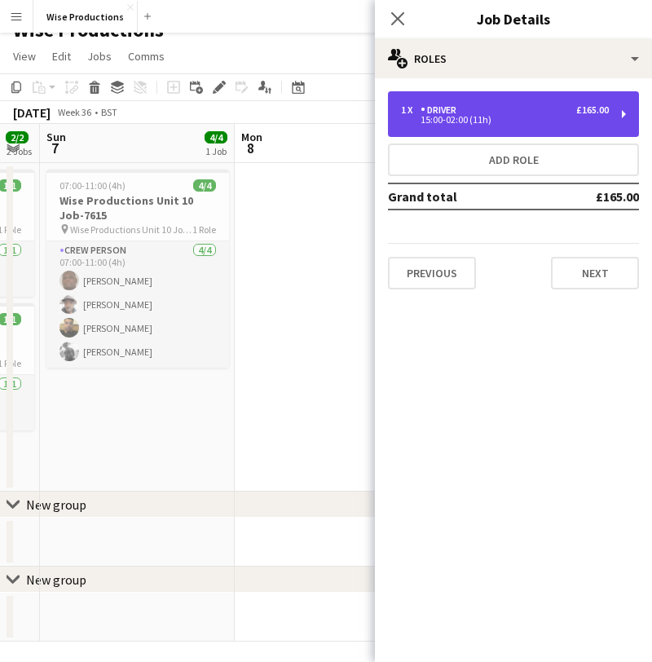
click at [524, 122] on div "15:00-02:00 (11h)" at bounding box center [505, 120] width 208 height 8
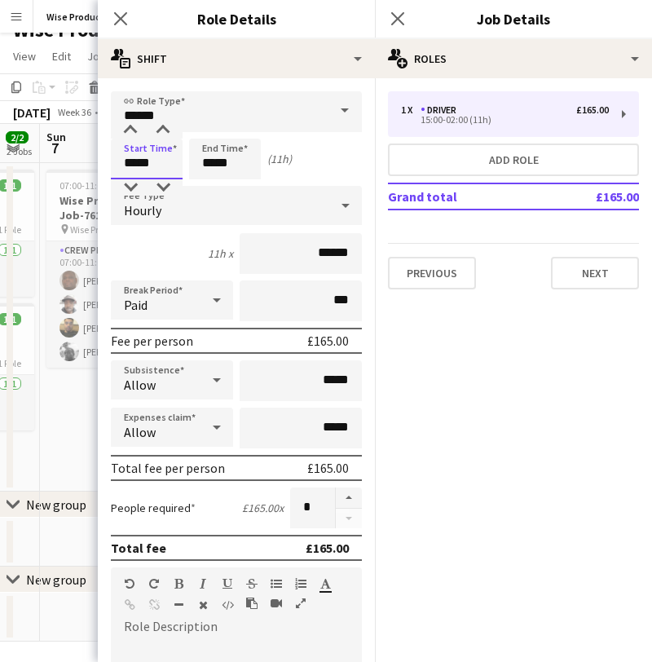
click at [142, 160] on input "*****" at bounding box center [147, 159] width 72 height 41
type input "*****"
click at [133, 180] on div at bounding box center [130, 187] width 33 height 16
click at [122, 22] on icon "Close pop-in" at bounding box center [119, 18] width 15 height 15
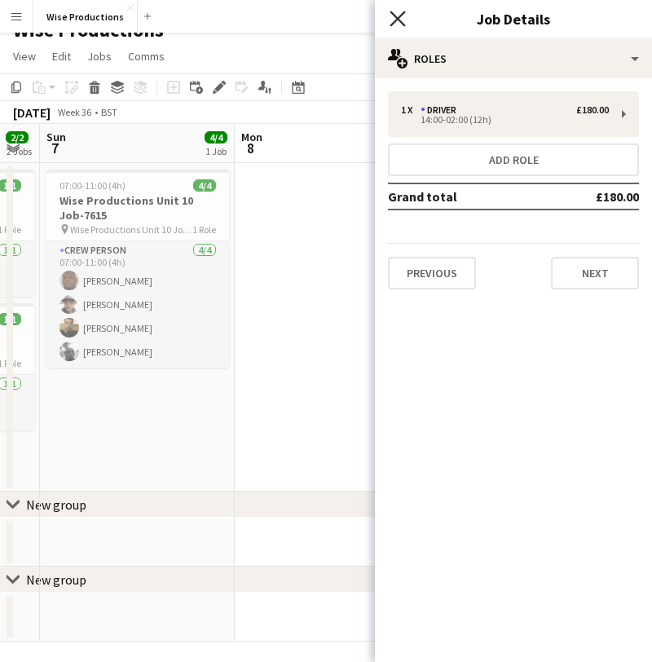
click at [398, 16] on icon "Close pop-in" at bounding box center [397, 18] width 15 height 15
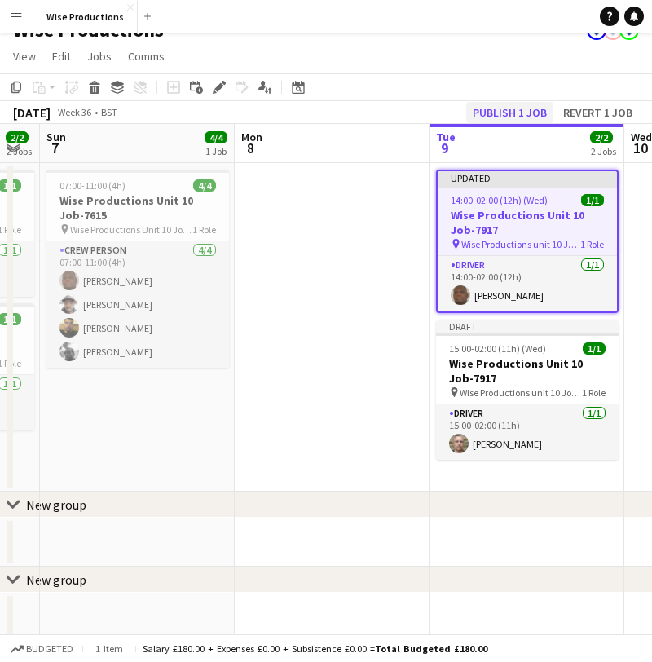
click at [489, 111] on button "Publish 1 job" at bounding box center [509, 112] width 87 height 21
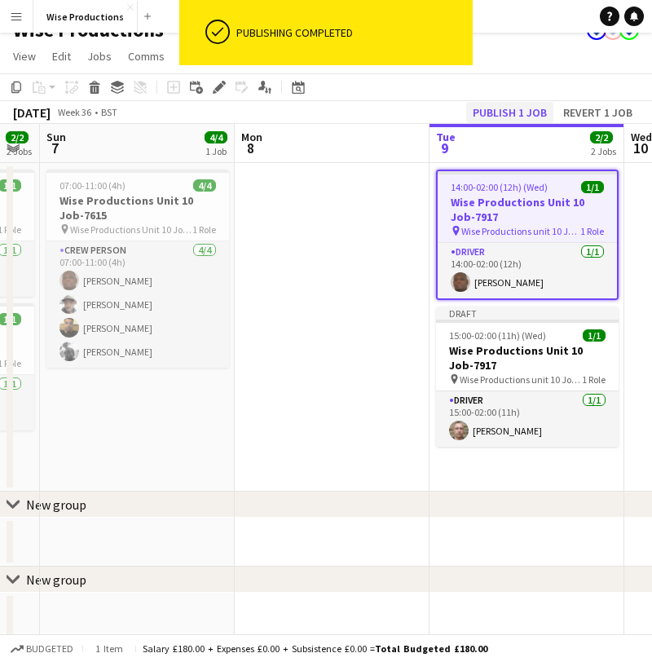
click at [489, 111] on button "Publish 1 job" at bounding box center [509, 112] width 87 height 21
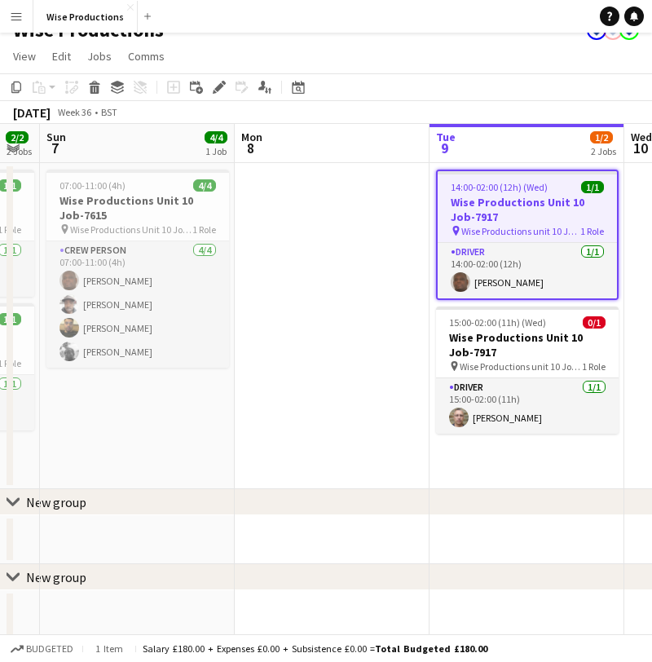
click at [522, 218] on h3 "Wise Productions Unit 10 Job-7917" at bounding box center [527, 209] width 179 height 29
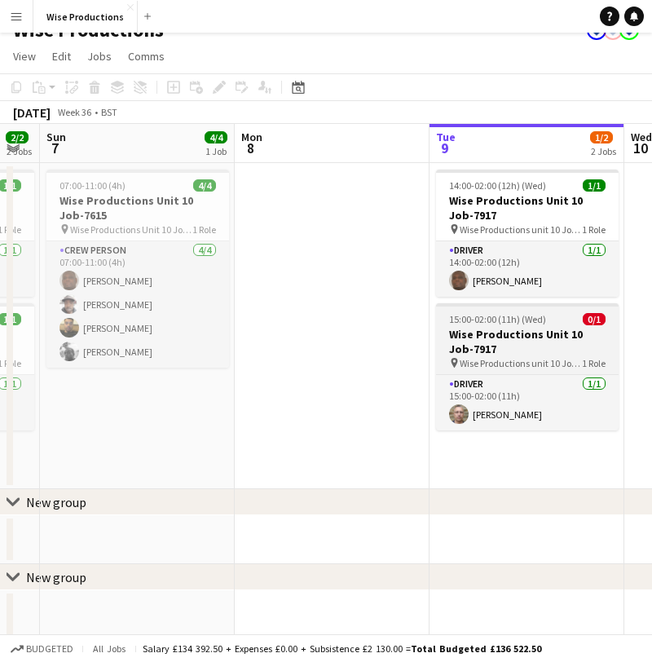
click at [510, 332] on h3 "Wise Productions Unit 10 Job-7917" at bounding box center [527, 341] width 183 height 29
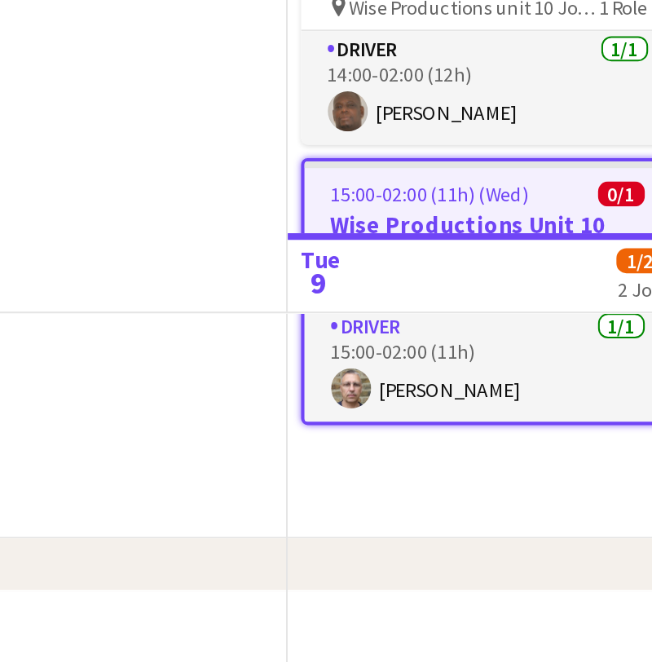
scroll to position [24, 0]
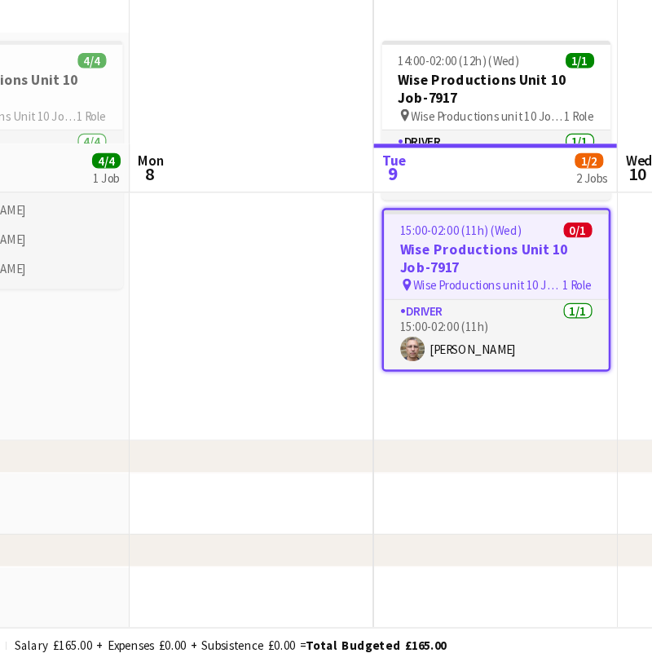
click at [438, 324] on h3 "Wise Productions Unit 10 Job-7917" at bounding box center [527, 338] width 179 height 29
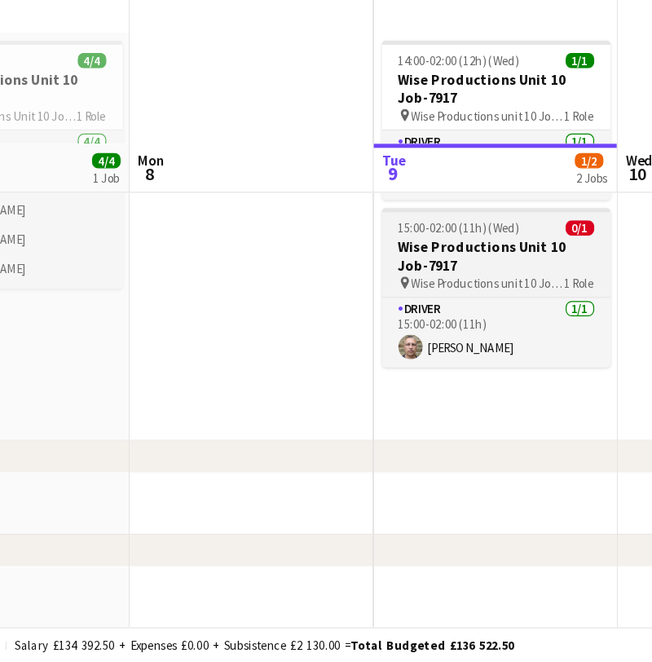
click at [436, 323] on h3 "Wise Productions Unit 10 Job-7917" at bounding box center [527, 337] width 183 height 29
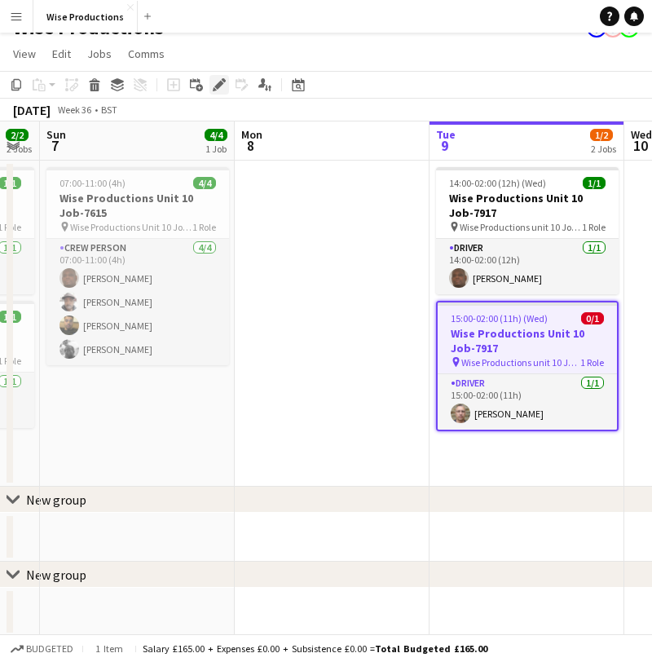
click at [222, 89] on icon "Edit" at bounding box center [219, 84] width 13 height 13
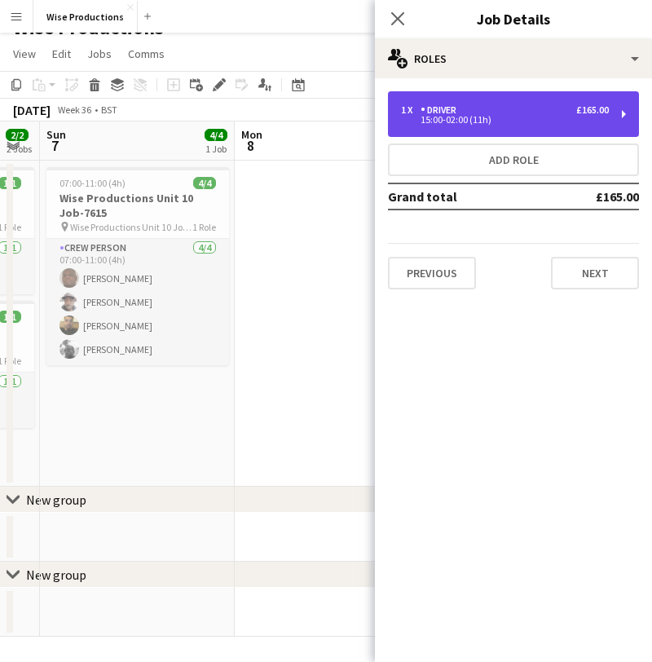
click at [464, 117] on div "15:00-02:00 (11h)" at bounding box center [505, 120] width 208 height 8
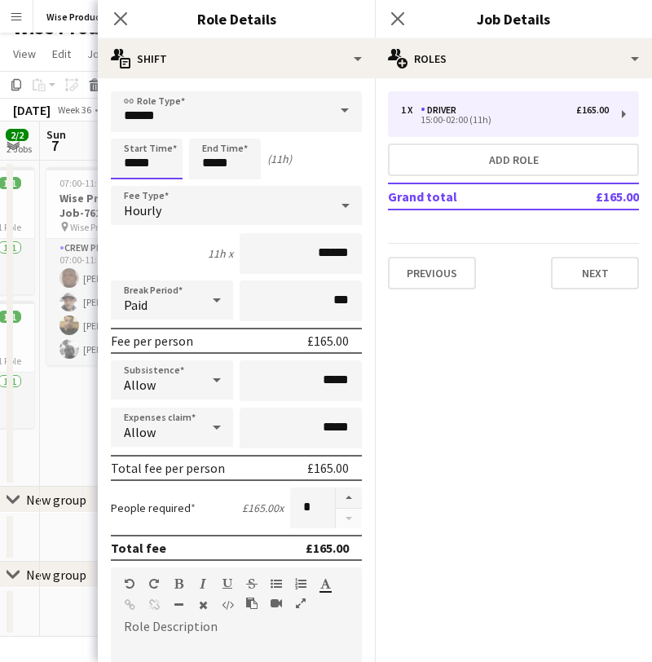
click at [141, 160] on input "*****" at bounding box center [147, 159] width 72 height 41
type input "*****"
click at [139, 183] on div at bounding box center [130, 187] width 33 height 16
click at [392, 20] on icon "Close pop-in" at bounding box center [397, 18] width 15 height 15
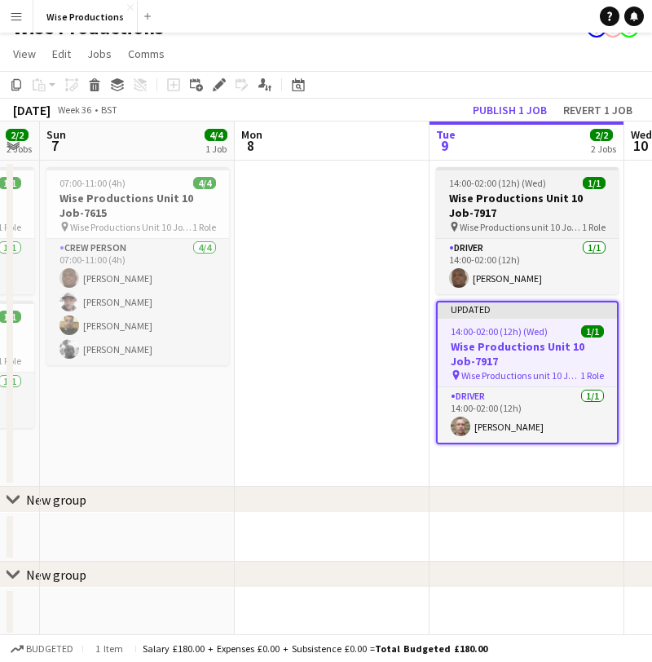
click at [494, 213] on h3 "Wise Productions Unit 10 Job-7917" at bounding box center [527, 205] width 183 height 29
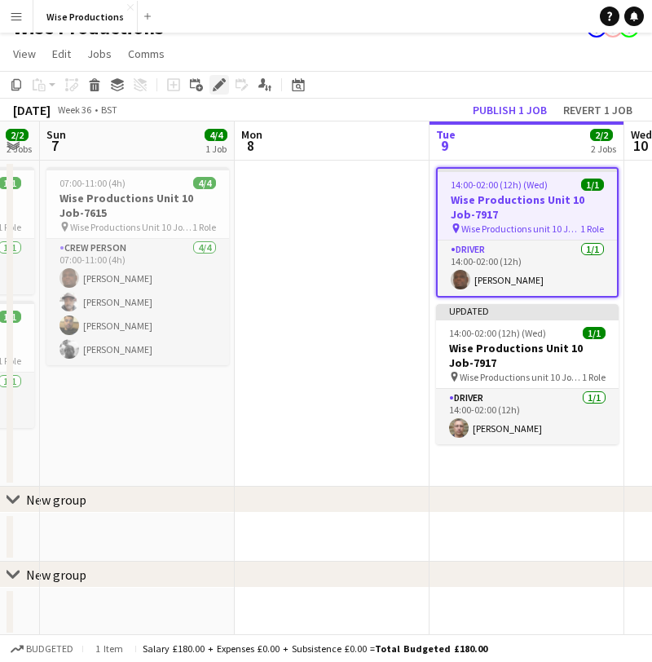
click at [219, 86] on icon at bounding box center [218, 85] width 9 height 9
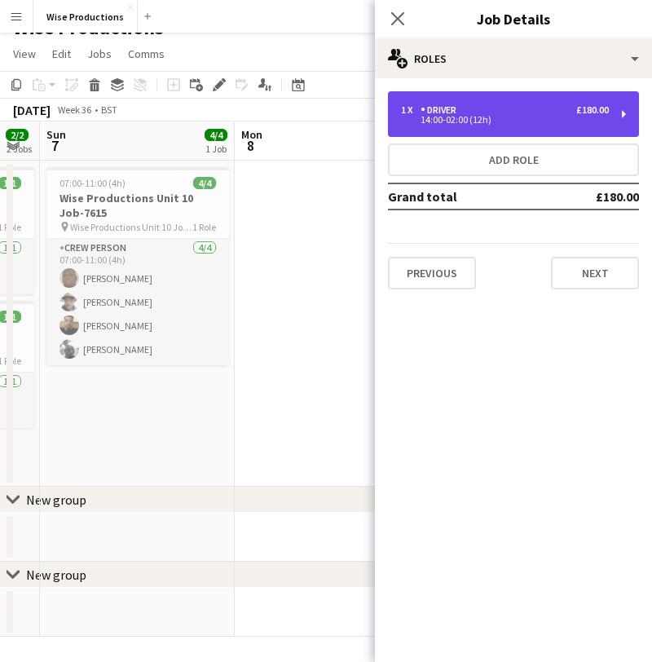
click at [432, 119] on div "14:00-02:00 (12h)" at bounding box center [505, 120] width 208 height 8
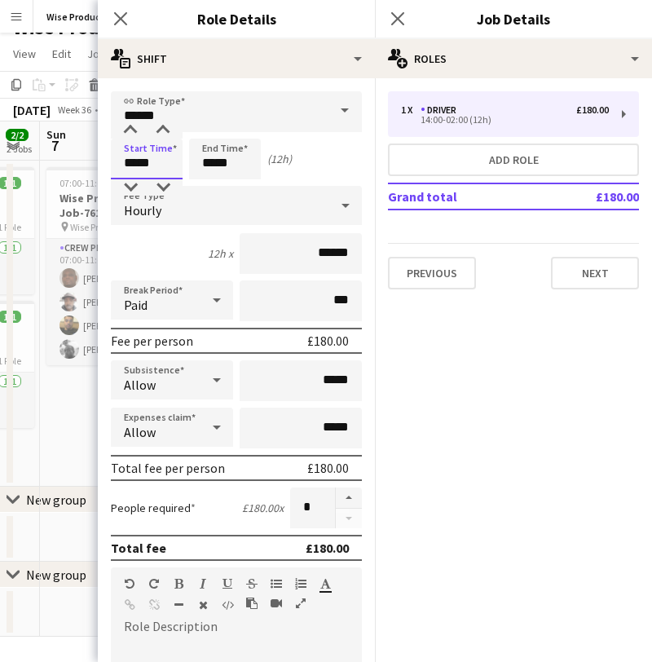
click at [142, 167] on input "*****" at bounding box center [147, 159] width 72 height 41
type input "*****"
click at [127, 125] on div at bounding box center [130, 130] width 33 height 16
click at [402, 11] on app-icon "Close pop-in" at bounding box center [398, 19] width 24 height 24
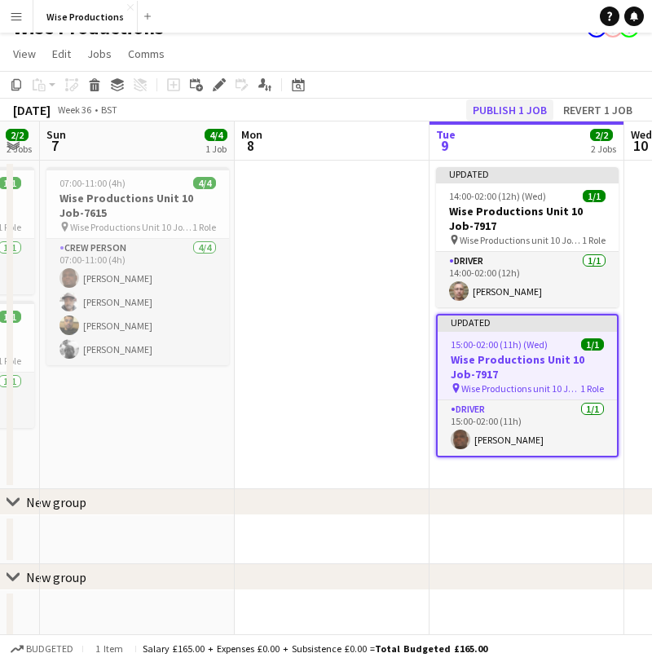
click at [517, 108] on button "Publish 1 job" at bounding box center [509, 109] width 87 height 21
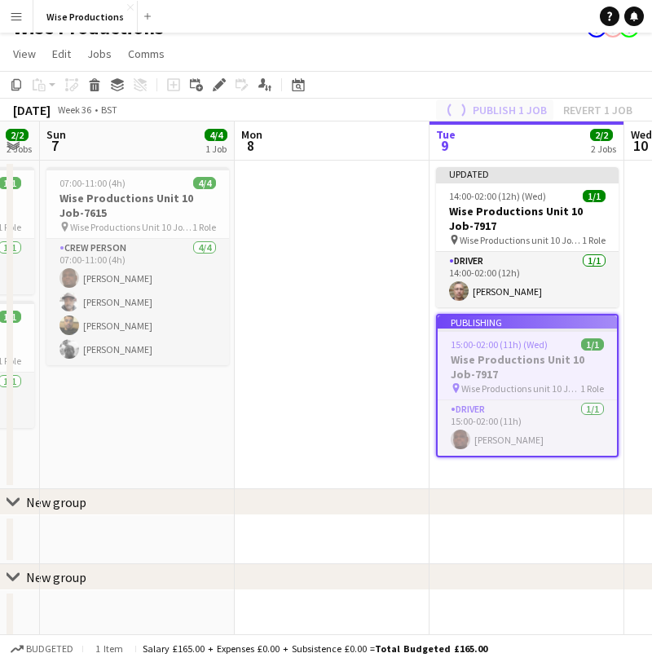
click at [517, 108] on div "Publish 1 job Revert 1 job" at bounding box center [537, 109] width 229 height 21
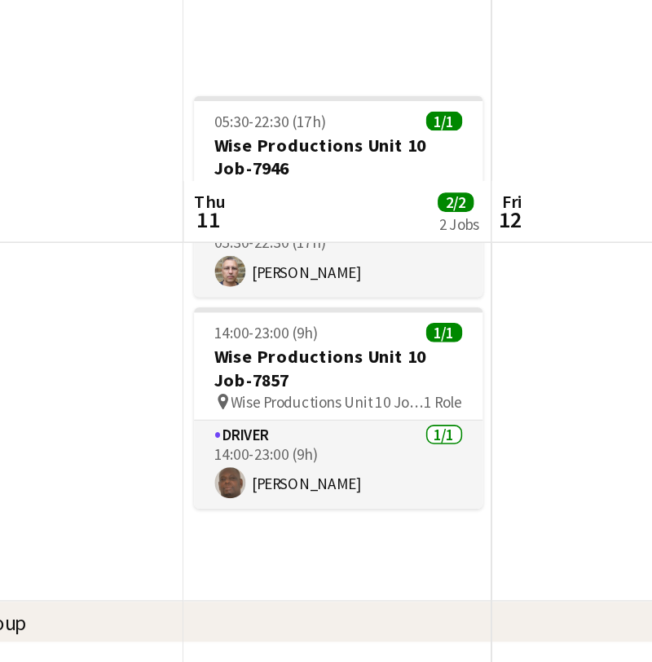
scroll to position [0, 667]
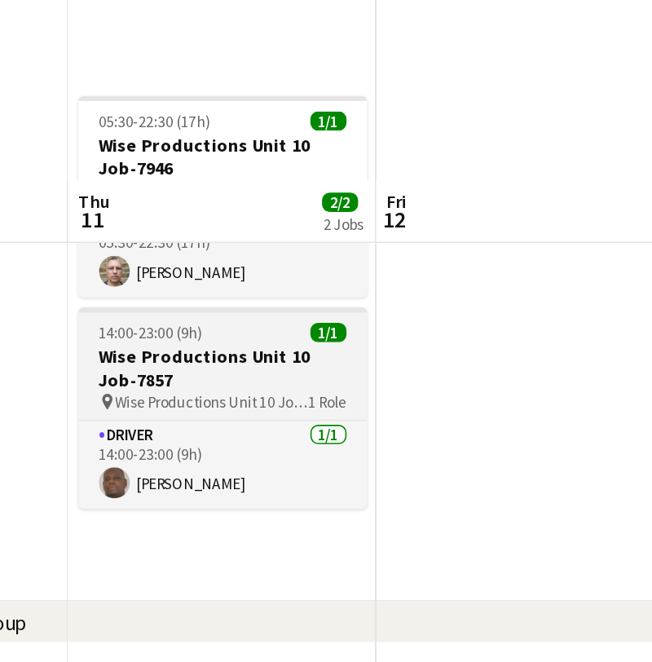
click at [139, 334] on h3 "Wise Productions Unit 10 Job-7857" at bounding box center [210, 348] width 183 height 29
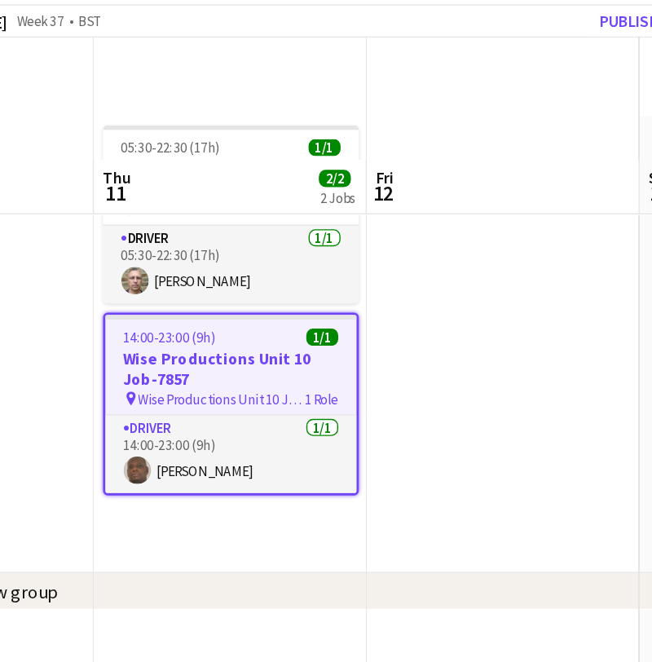
scroll to position [24, 0]
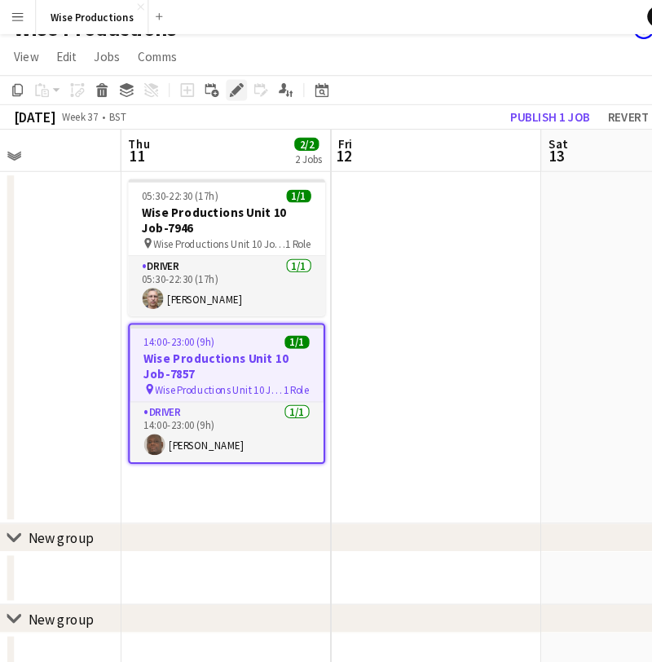
click at [214, 84] on icon "Edit" at bounding box center [219, 84] width 13 height 13
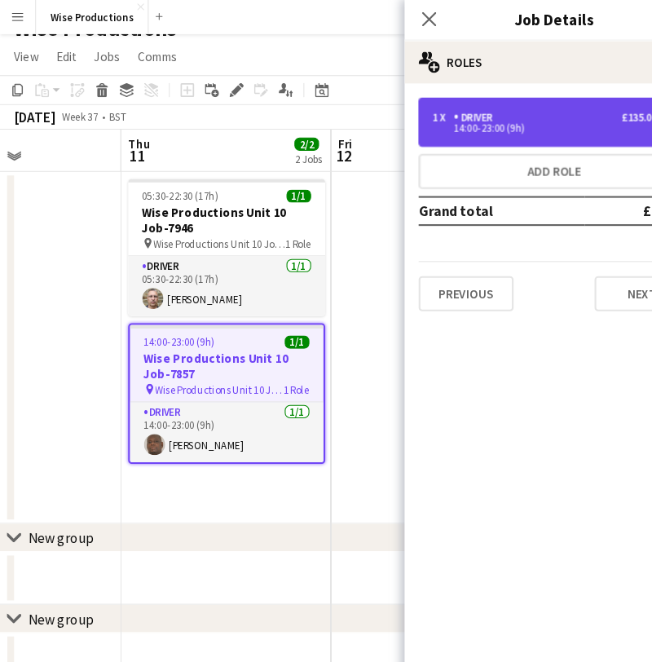
click at [478, 116] on div "14:00-23:00 (9h)" at bounding box center [505, 120] width 208 height 8
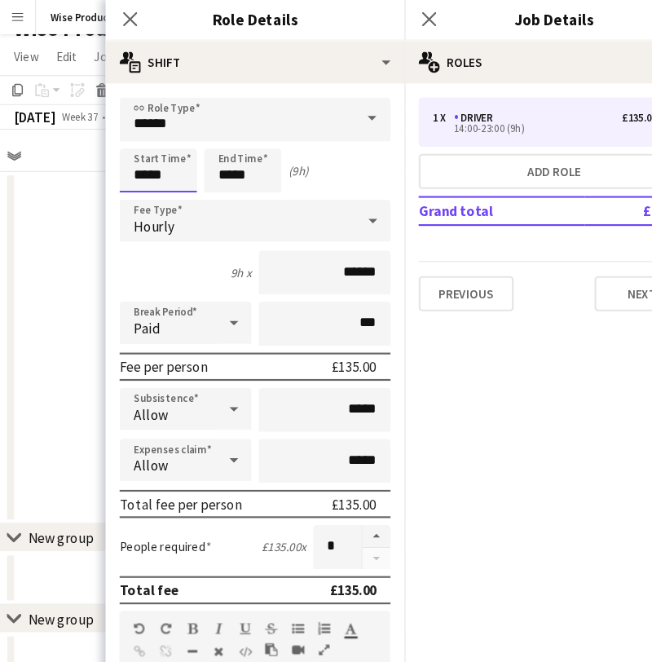
click at [135, 156] on input "*****" at bounding box center [147, 159] width 72 height 41
click at [133, 185] on div at bounding box center [130, 187] width 33 height 16
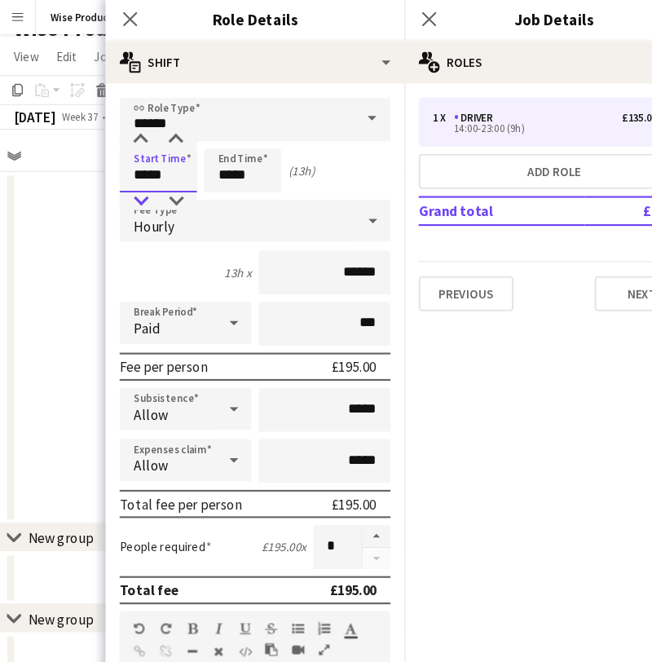
click at [133, 185] on div at bounding box center [130, 187] width 33 height 16
type input "*****"
click at [133, 185] on div at bounding box center [130, 187] width 33 height 16
click at [582, 270] on button "Next" at bounding box center [595, 273] width 88 height 33
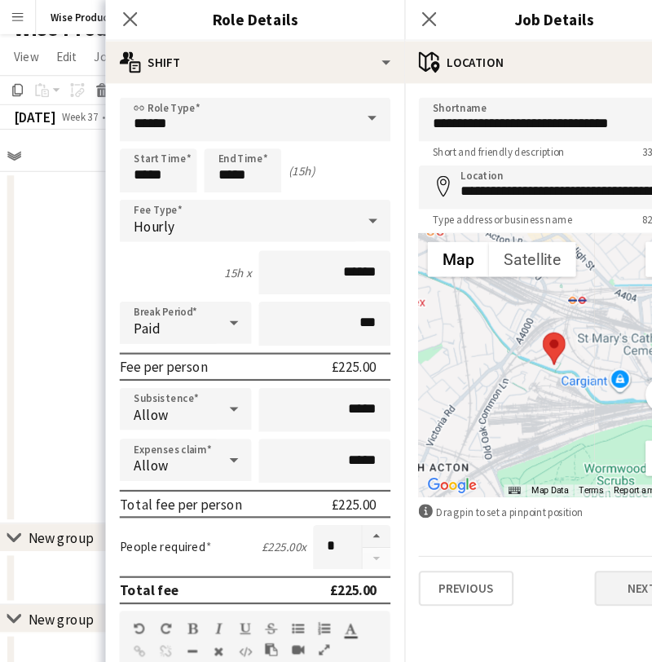
click at [587, 543] on button "Next" at bounding box center [595, 546] width 88 height 33
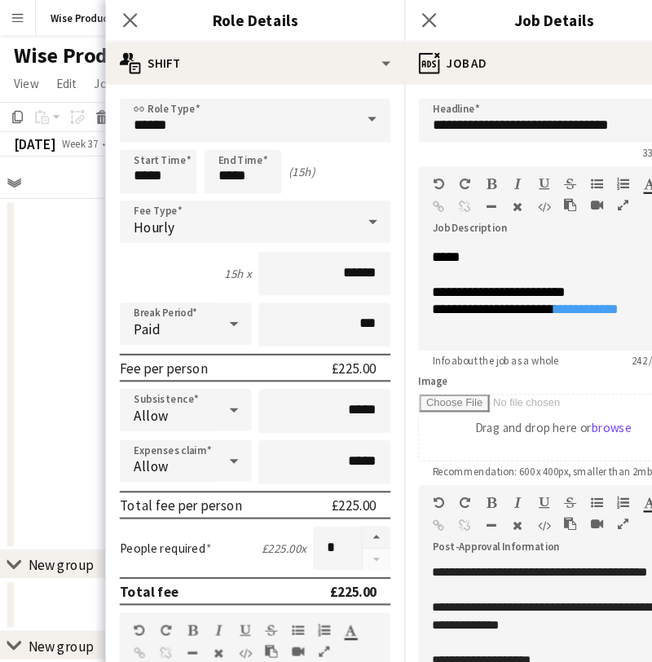
scroll to position [209, 0]
click at [400, 21] on icon at bounding box center [397, 18] width 15 height 15
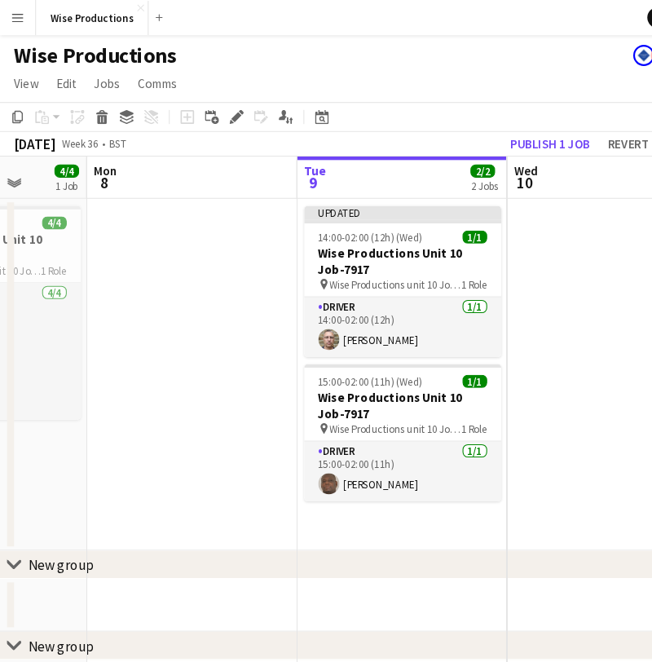
scroll to position [0, 509]
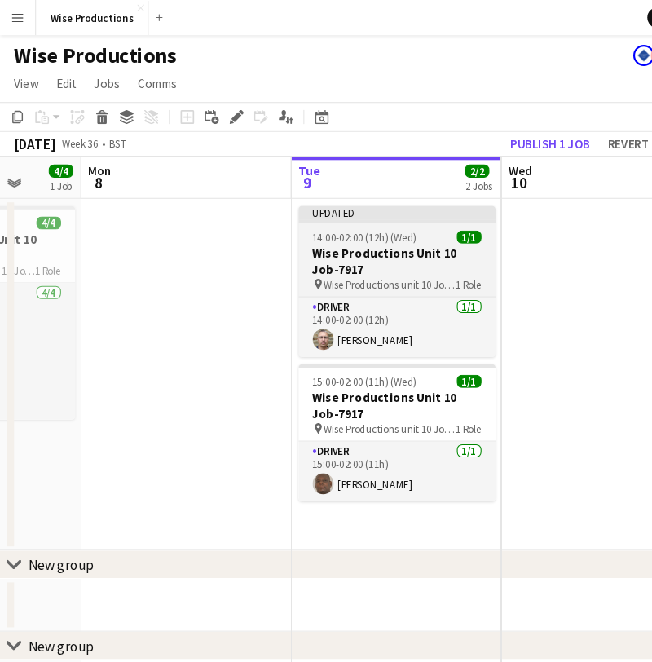
click at [341, 235] on h3 "Wise Productions Unit 10 Job-7917" at bounding box center [367, 241] width 183 height 29
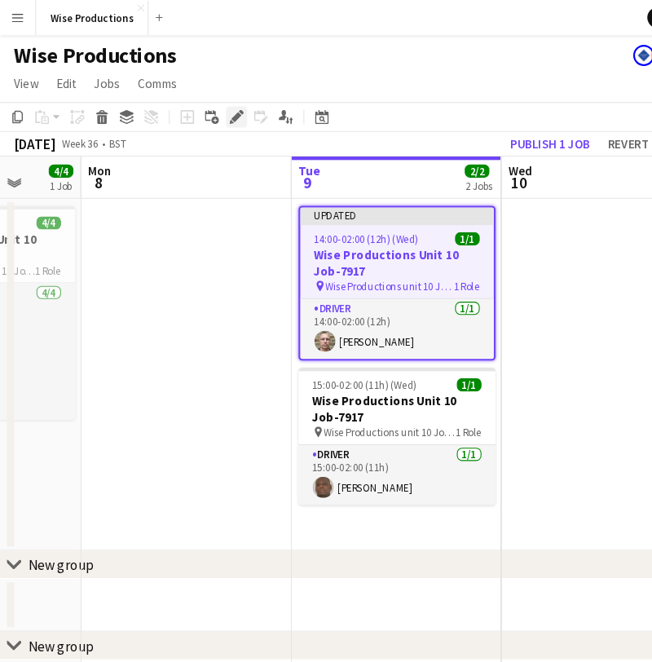
click at [213, 108] on icon "Edit" at bounding box center [219, 108] width 13 height 13
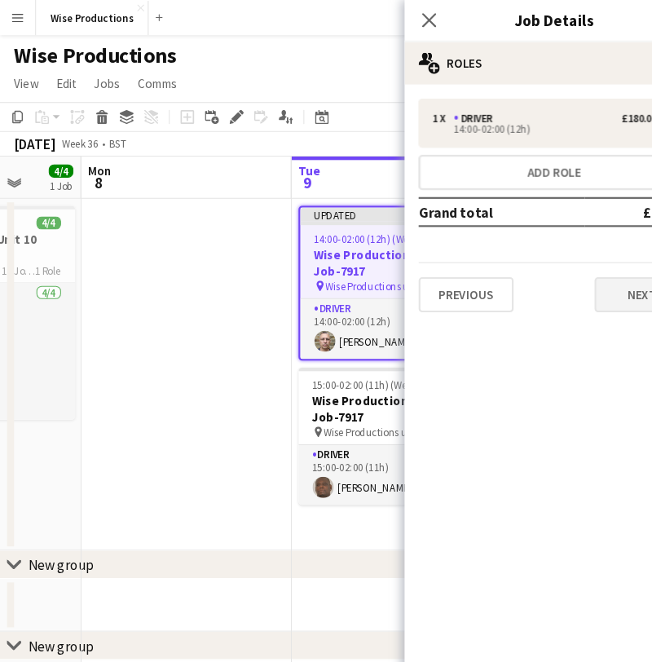
click at [580, 281] on button "Next" at bounding box center [595, 273] width 88 height 33
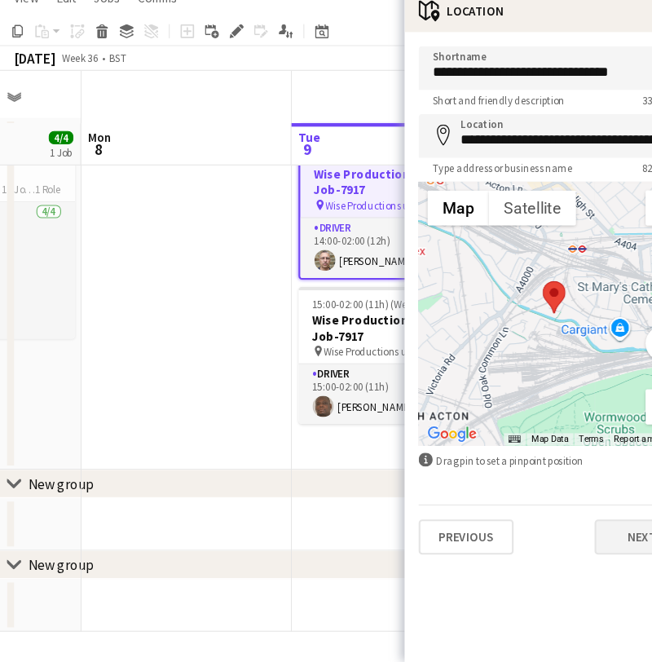
scroll to position [25, 0]
click at [583, 530] on button "Next" at bounding box center [595, 546] width 88 height 33
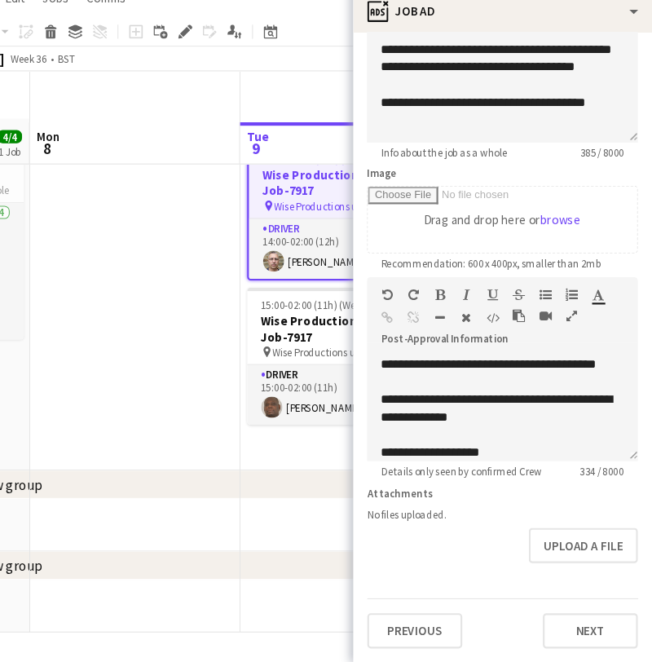
scroll to position [0, 0]
click at [302, 233] on span "Wise Productions unit 10 Job-7917" at bounding box center [361, 239] width 119 height 12
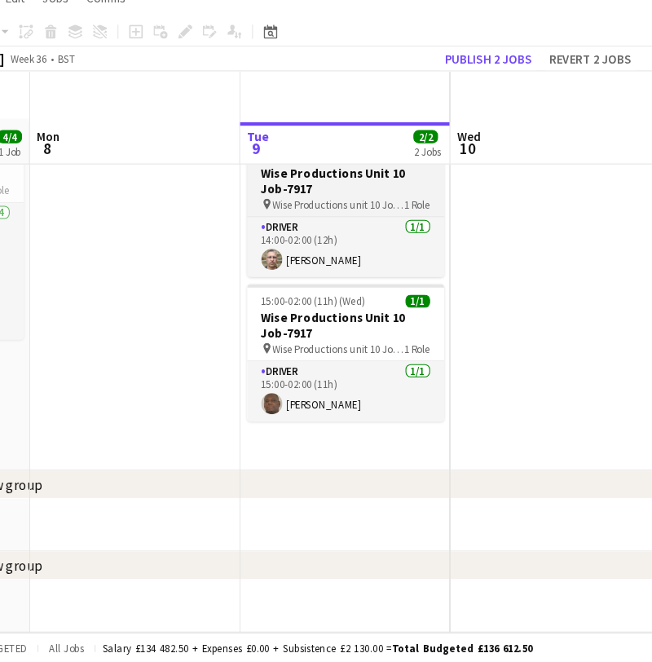
click at [300, 231] on span "Wise Productions unit 10 Job-7917" at bounding box center [361, 237] width 122 height 12
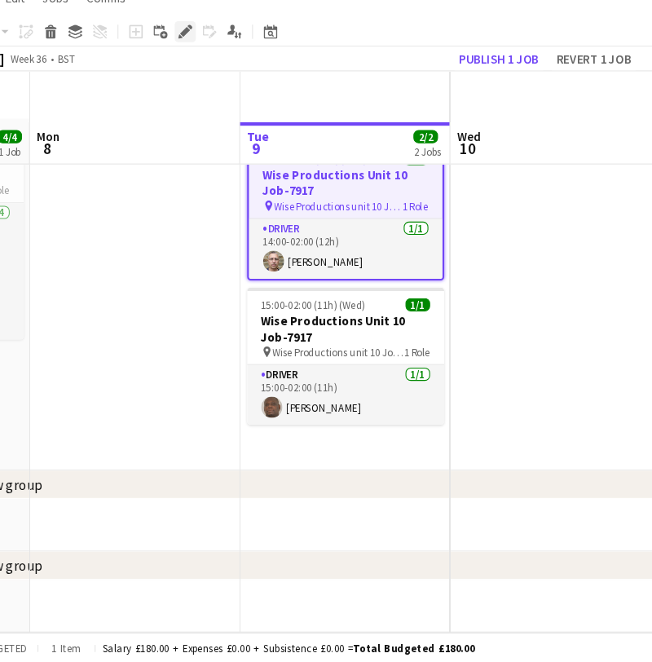
click at [213, 71] on icon "Edit" at bounding box center [219, 77] width 13 height 13
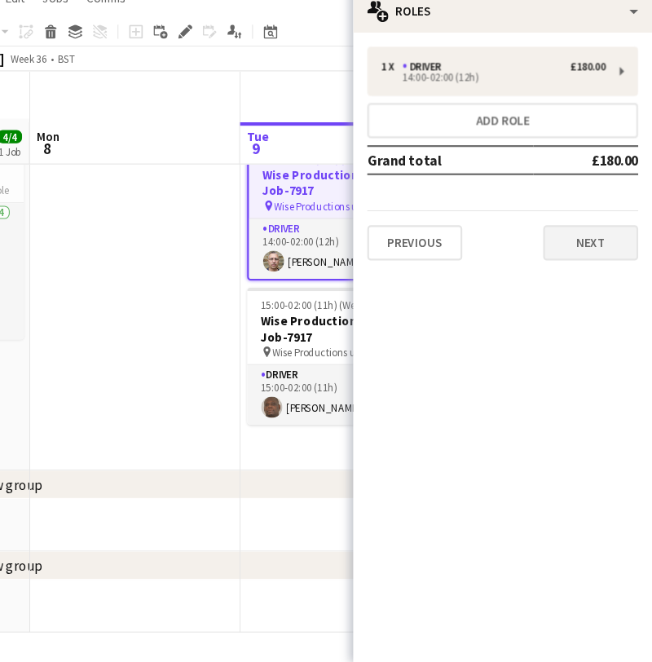
click at [551, 257] on button "Next" at bounding box center [595, 273] width 88 height 33
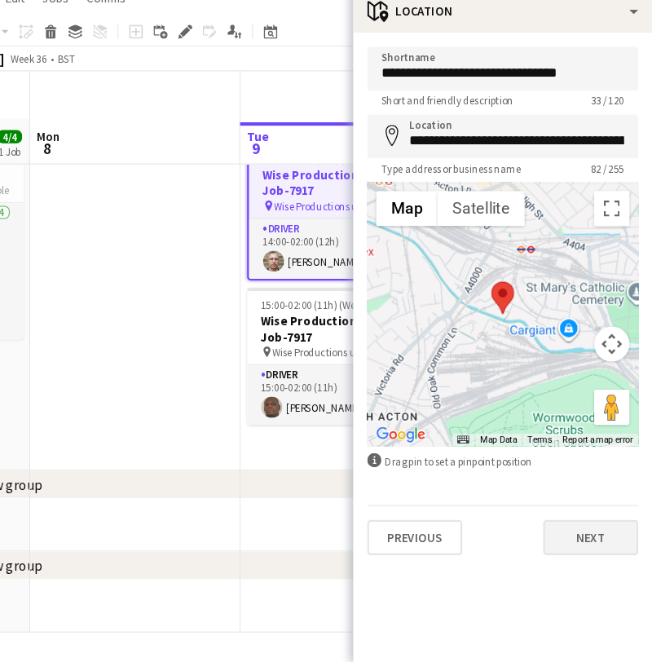
click at [551, 530] on button "Next" at bounding box center [595, 546] width 88 height 33
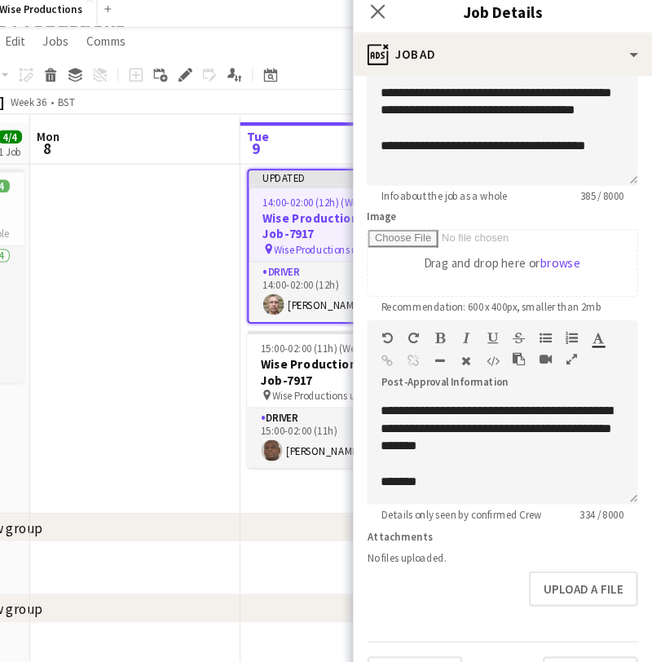
scroll to position [225, 0]
click at [470, 161] on div "**********" at bounding box center [513, 131] width 251 height 98
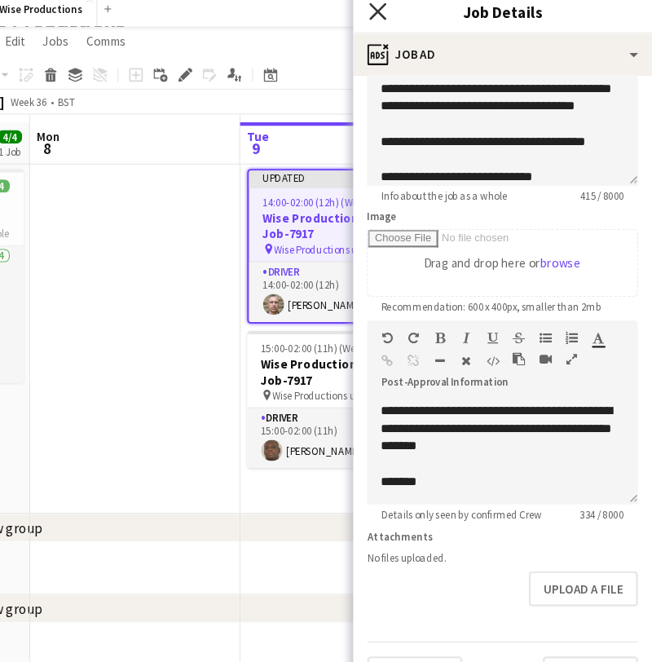
click at [390, 15] on icon "Close pop-in" at bounding box center [397, 18] width 15 height 15
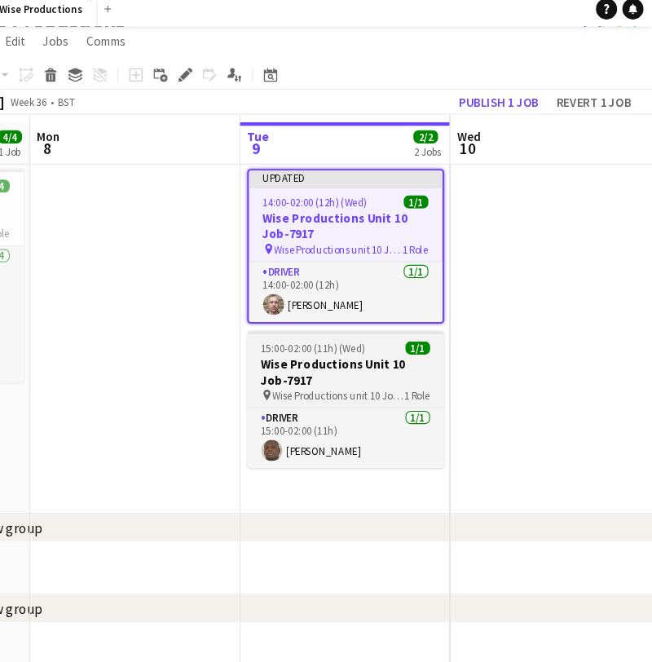
click at [317, 349] on h3 "Wise Productions Unit 10 Job-7917" at bounding box center [367, 352] width 183 height 29
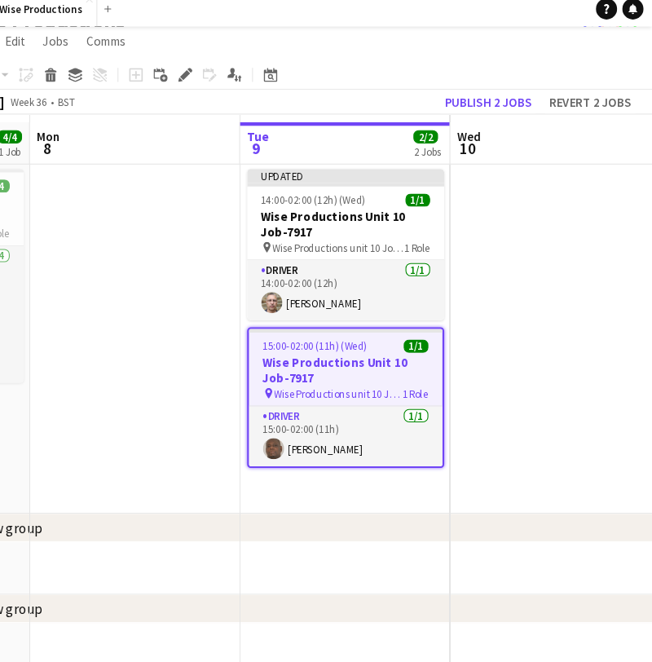
click at [317, 349] on h3 "Wise Productions Unit 10 Job-7917" at bounding box center [367, 351] width 179 height 29
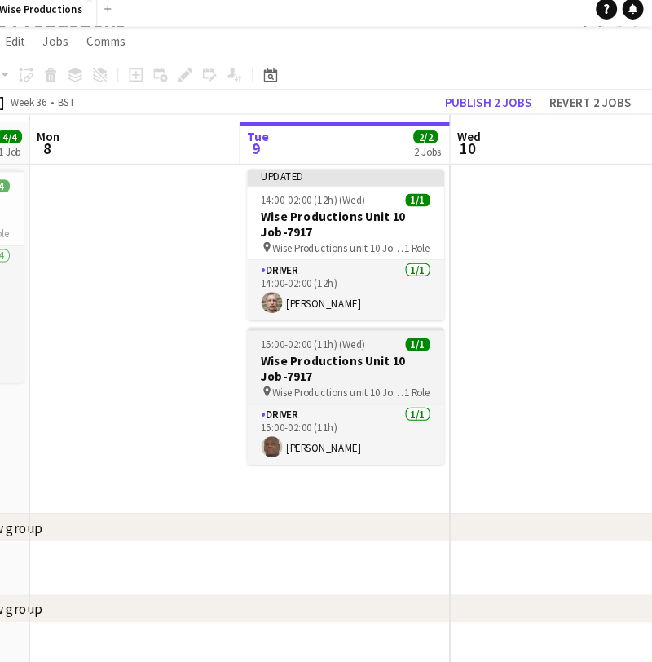
click at [317, 349] on h3 "Wise Productions Unit 10 Job-7917" at bounding box center [367, 349] width 183 height 29
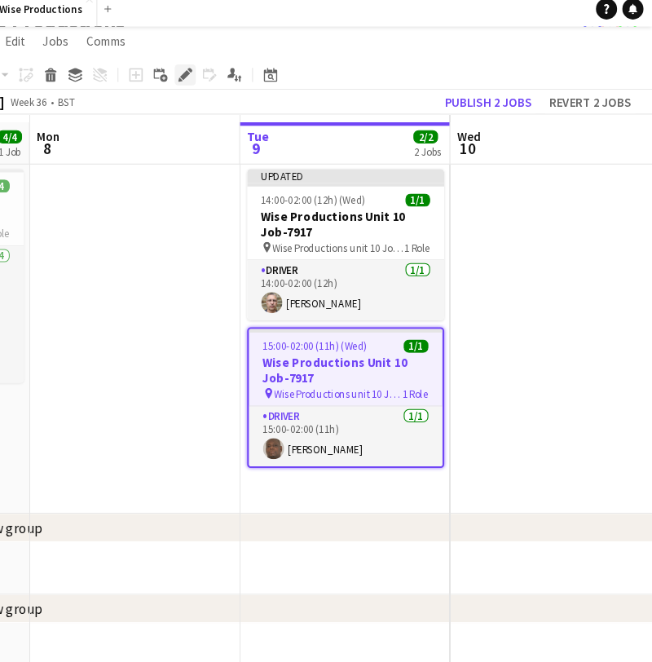
click at [214, 73] on icon at bounding box center [218, 77] width 9 height 9
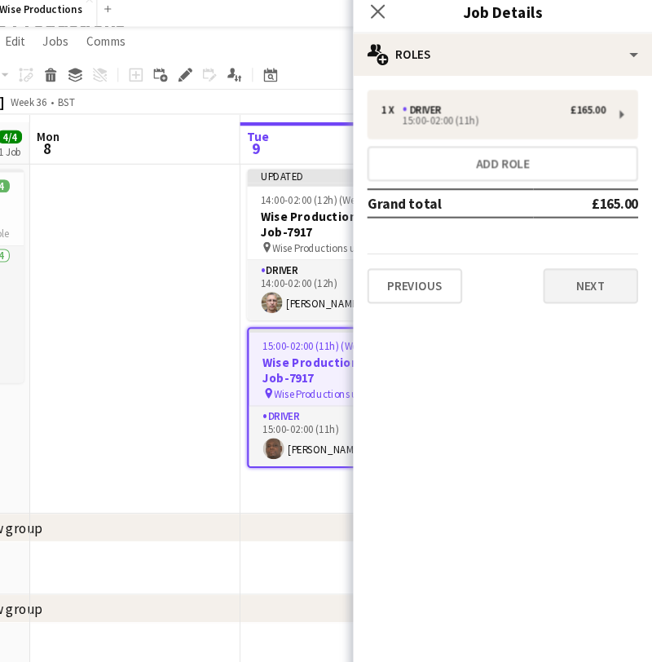
click at [551, 270] on button "Next" at bounding box center [595, 273] width 88 height 33
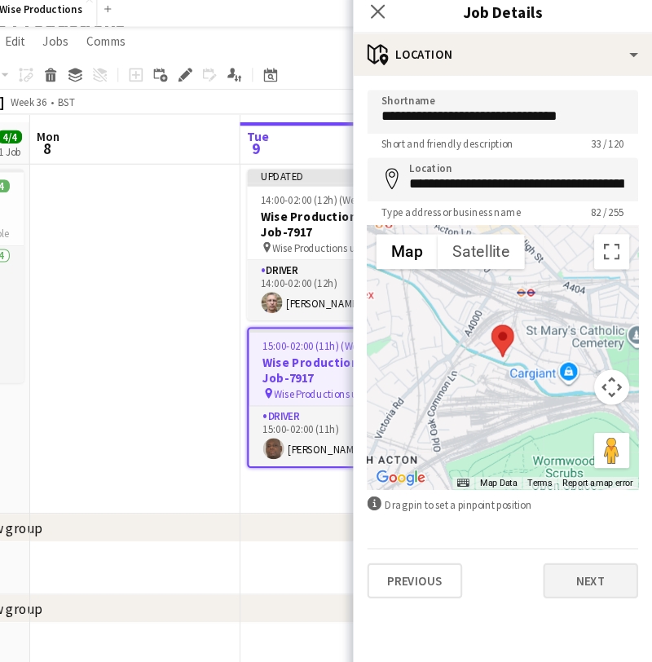
click at [551, 540] on button "Next" at bounding box center [595, 546] width 88 height 33
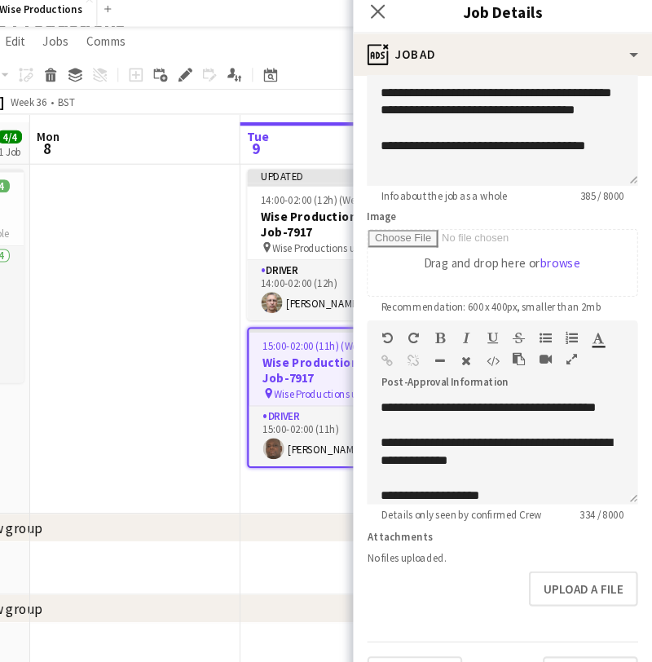
scroll to position [144, 0]
drag, startPoint x: 476, startPoint y: 458, endPoint x: 334, endPoint y: 319, distance: 198.8
click at [375, 319] on form "**********" at bounding box center [513, 298] width 277 height 702
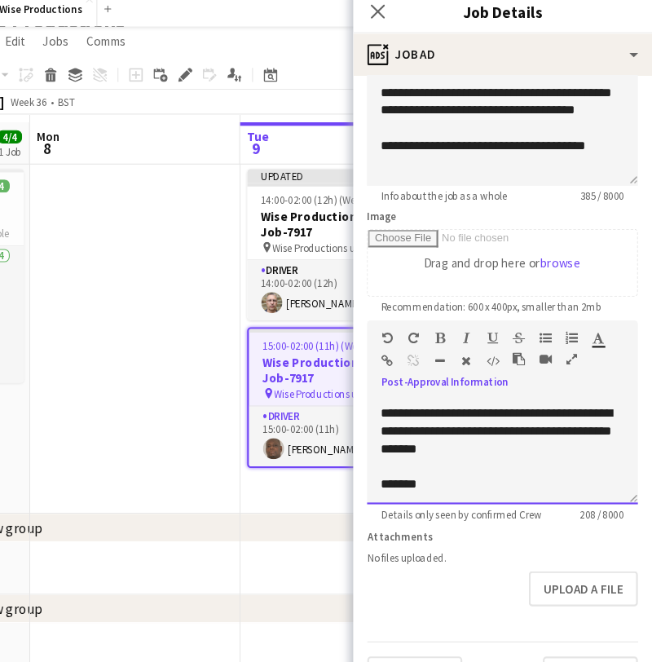
scroll to position [143, 0]
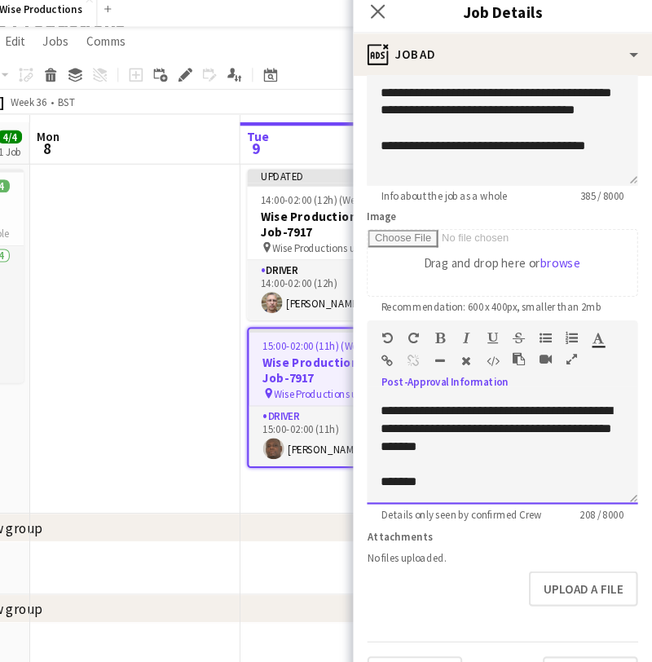
drag, startPoint x: 354, startPoint y: 392, endPoint x: 426, endPoint y: 485, distance: 117.9
click at [426, 485] on form "**********" at bounding box center [513, 298] width 277 height 702
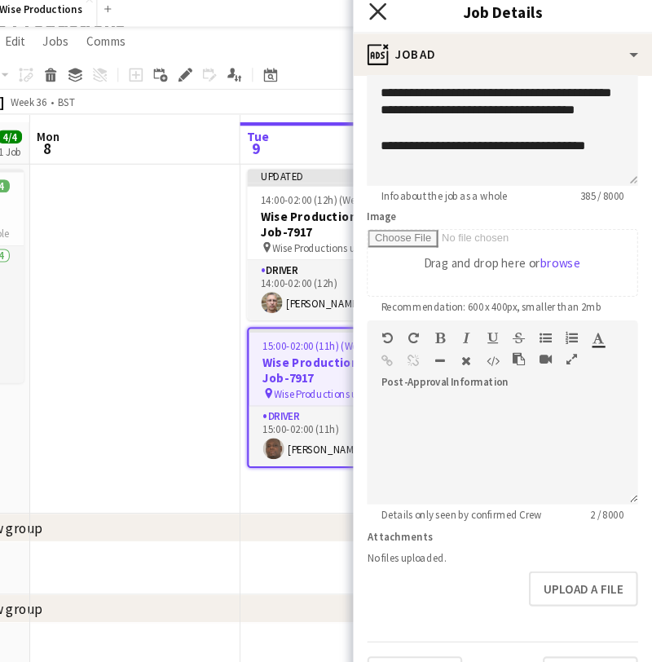
click at [390, 11] on icon "Close pop-in" at bounding box center [397, 18] width 15 height 15
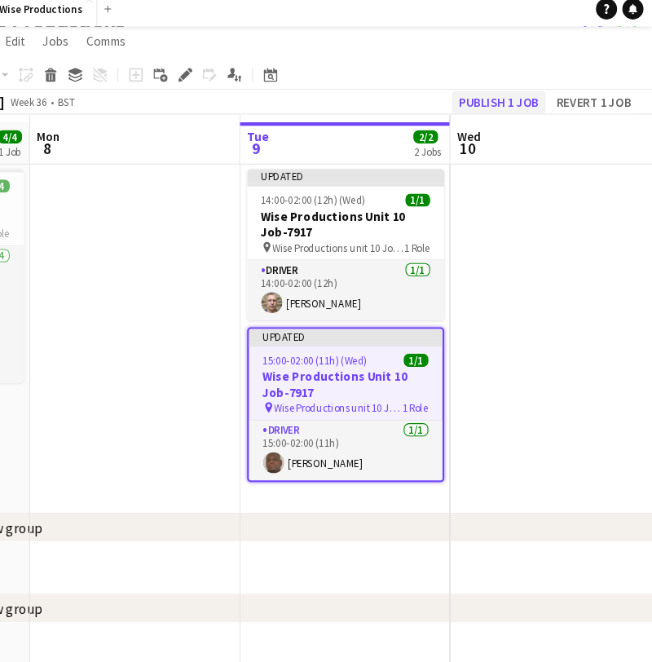
click at [469, 100] on button "Publish 1 job" at bounding box center [509, 102] width 87 height 21
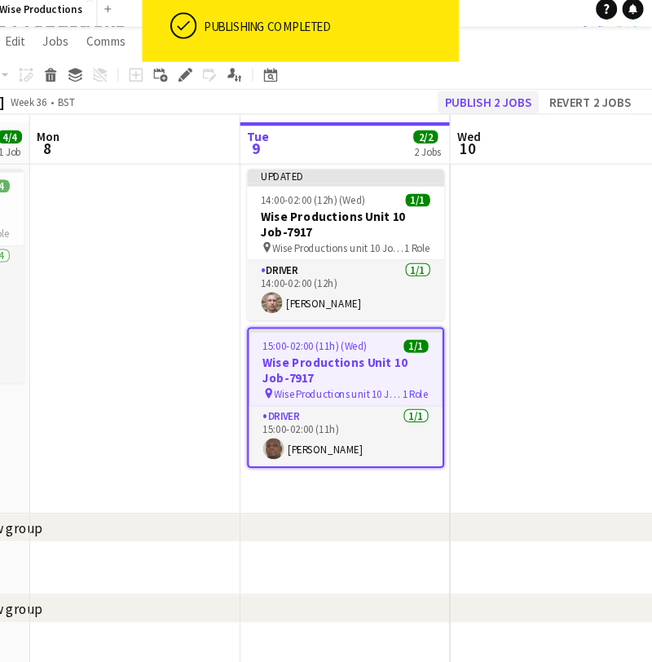
click at [469, 98] on button "Publish 2 jobs" at bounding box center [500, 102] width 94 height 21
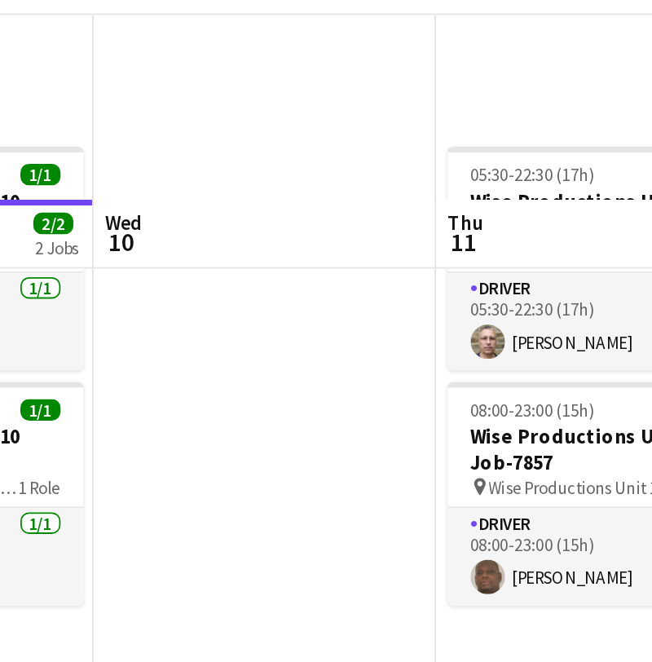
scroll to position [0, 559]
